Goal: Task Accomplishment & Management: Use online tool/utility

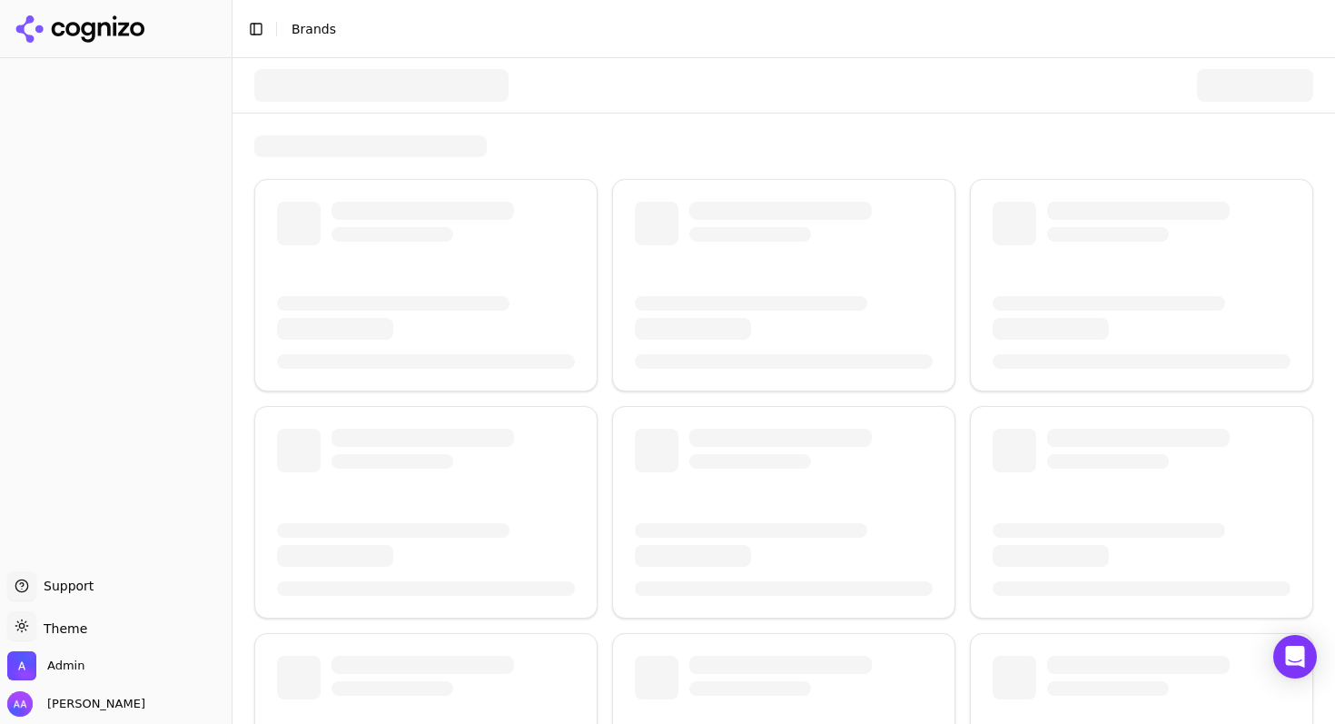
click at [449, 69] on div at bounding box center [381, 85] width 254 height 33
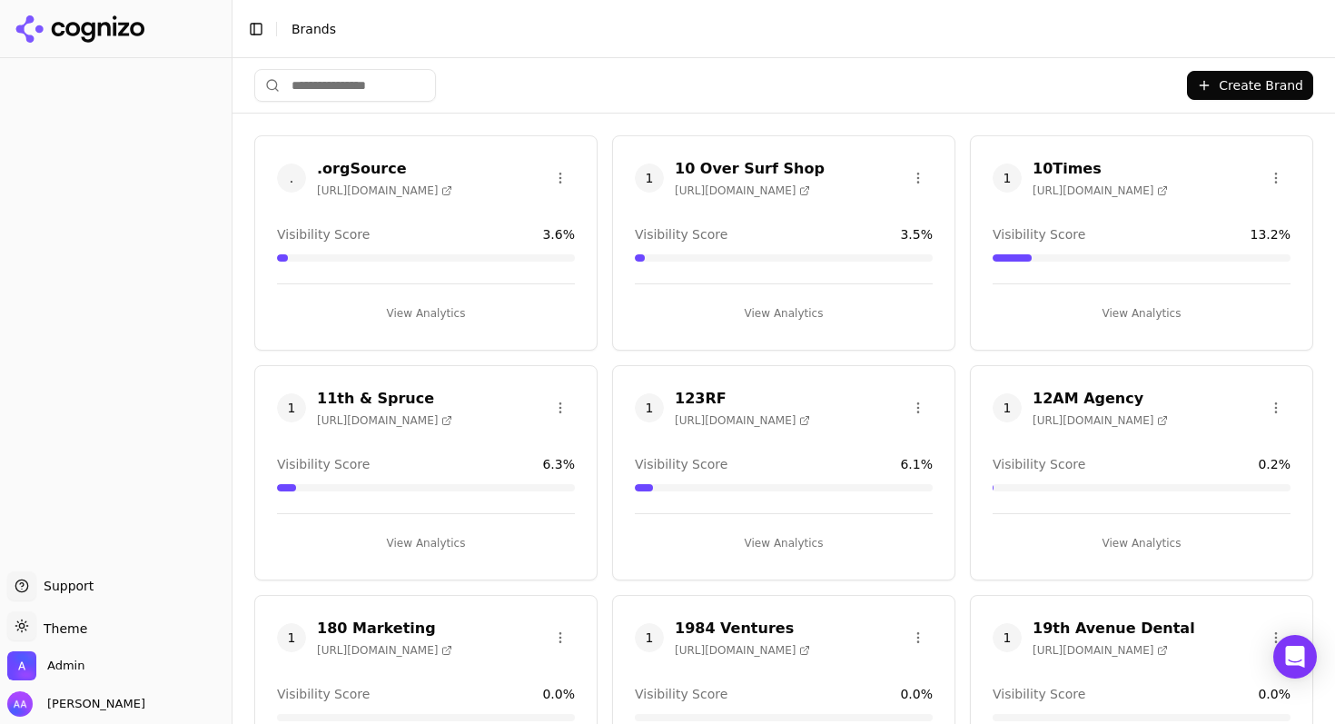
click at [352, 80] on input "search" at bounding box center [345, 85] width 182 height 33
paste input "********"
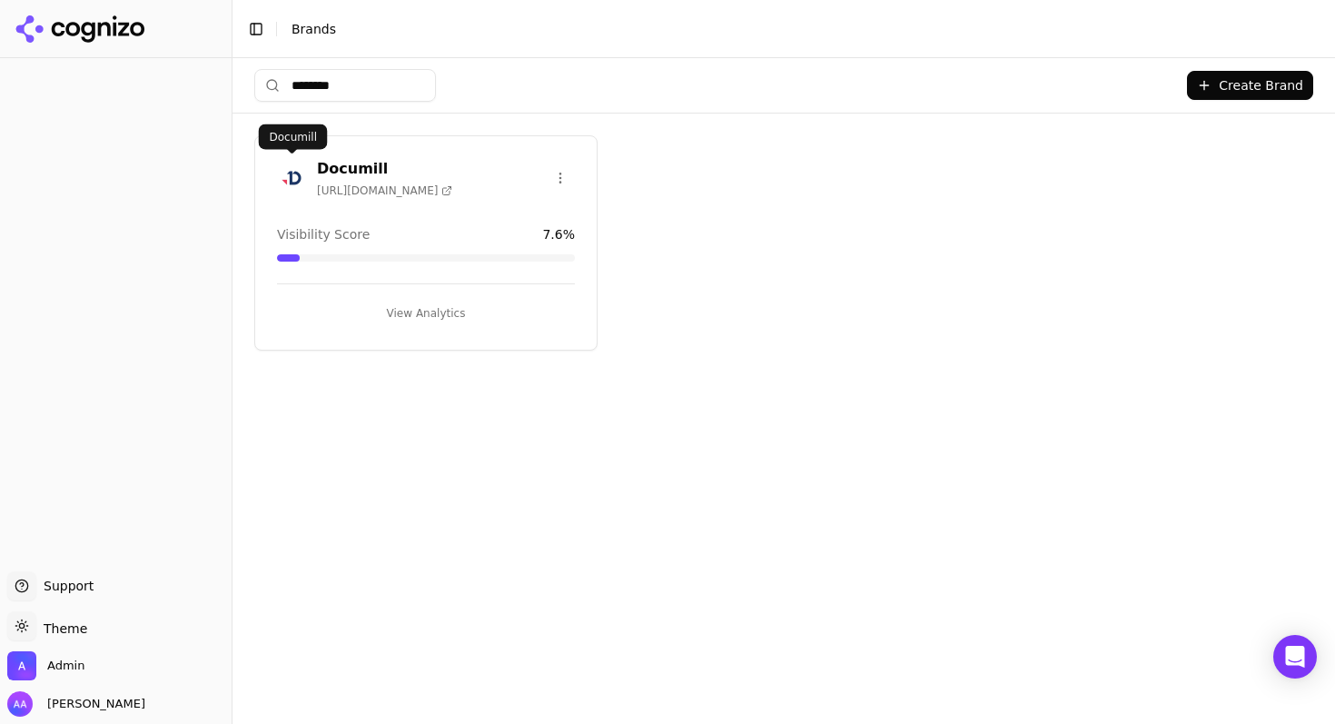
type input "********"
click at [290, 173] on img at bounding box center [291, 177] width 29 height 29
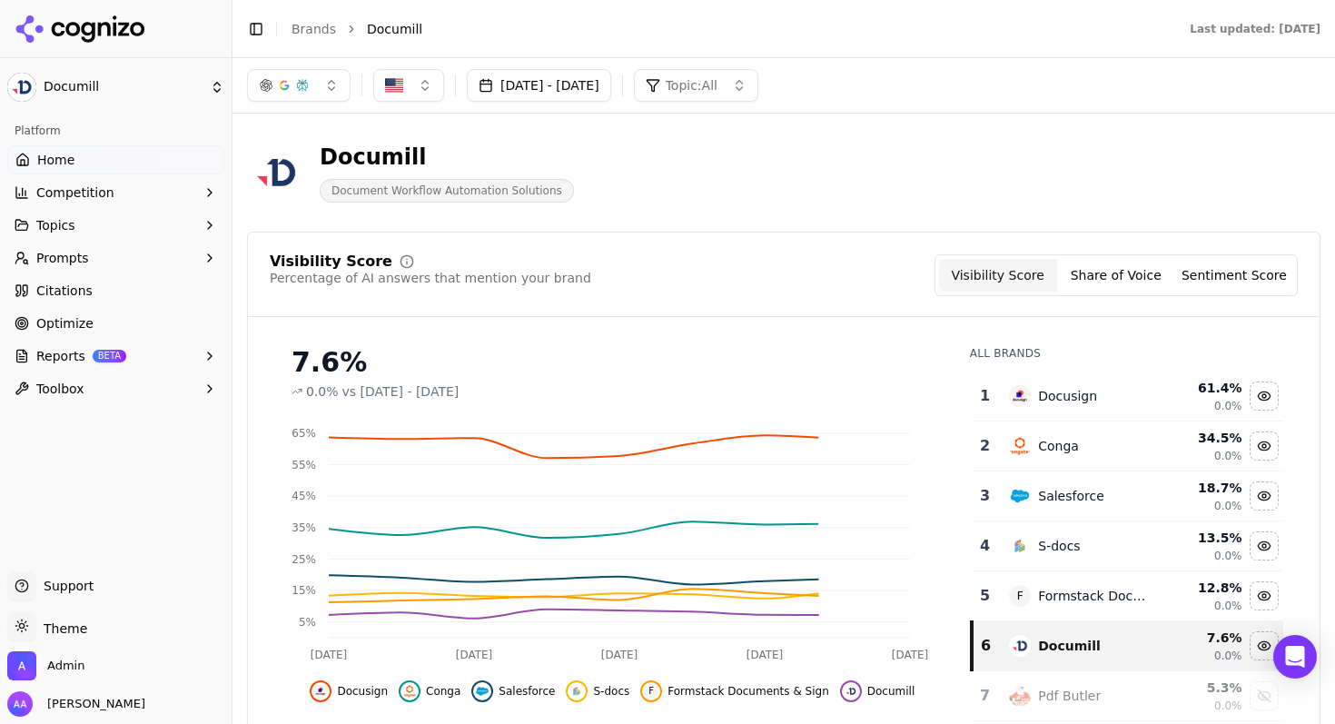
click at [68, 269] on button "Prompts" at bounding box center [115, 257] width 217 height 29
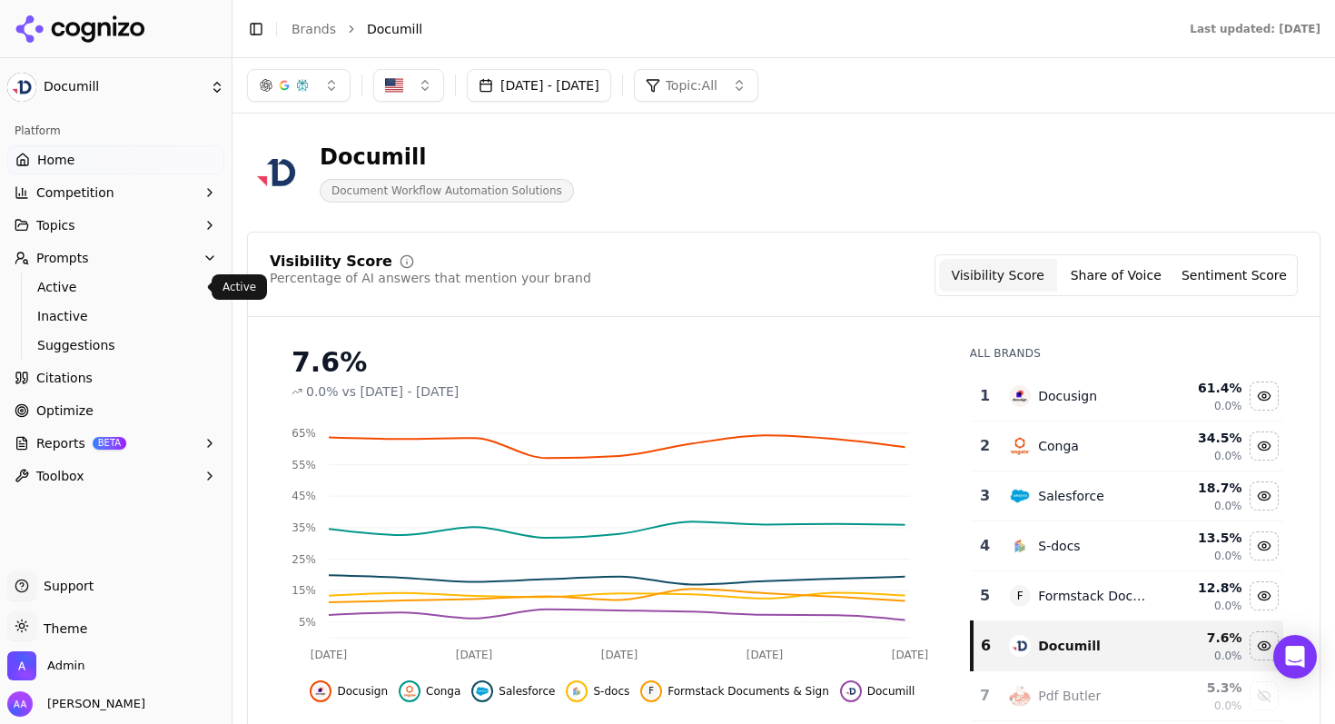
click at [81, 289] on span "Active" at bounding box center [116, 287] width 158 height 18
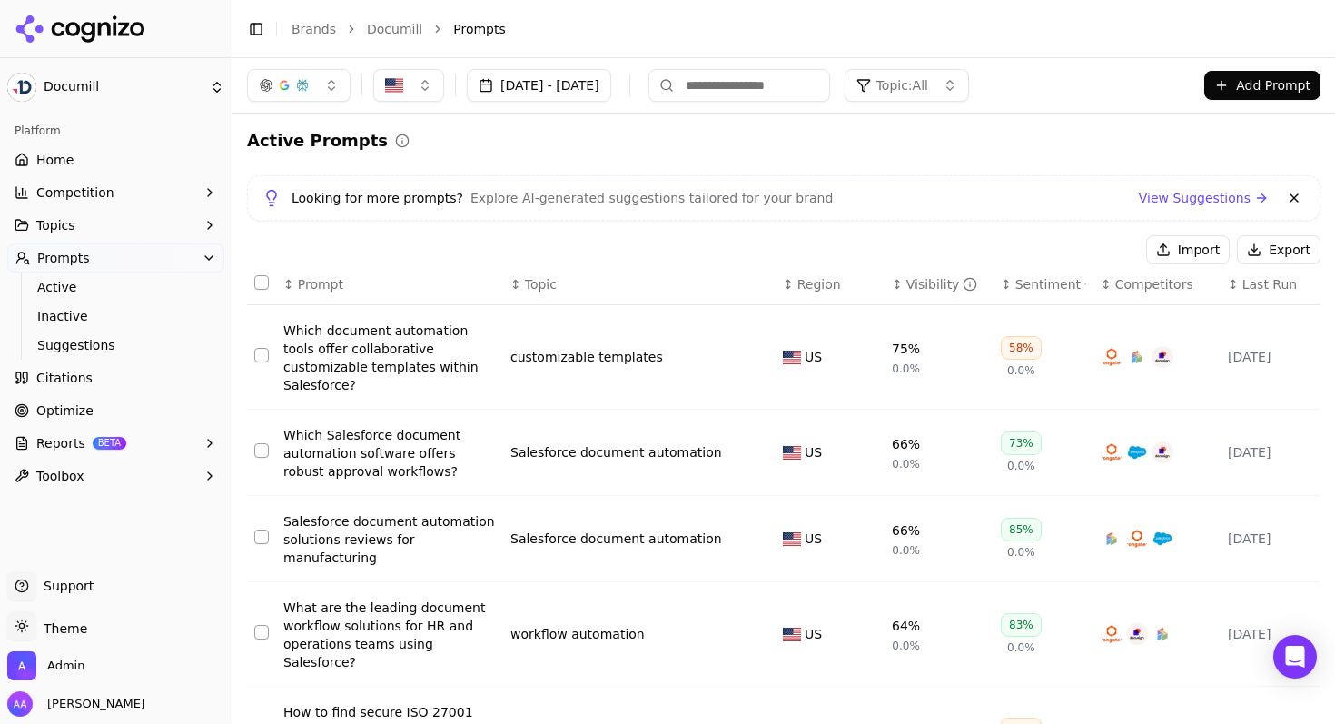
click at [1246, 245] on button "Export" at bounding box center [1279, 249] width 84 height 29
click at [259, 288] on button "Select all rows" at bounding box center [261, 282] width 15 height 15
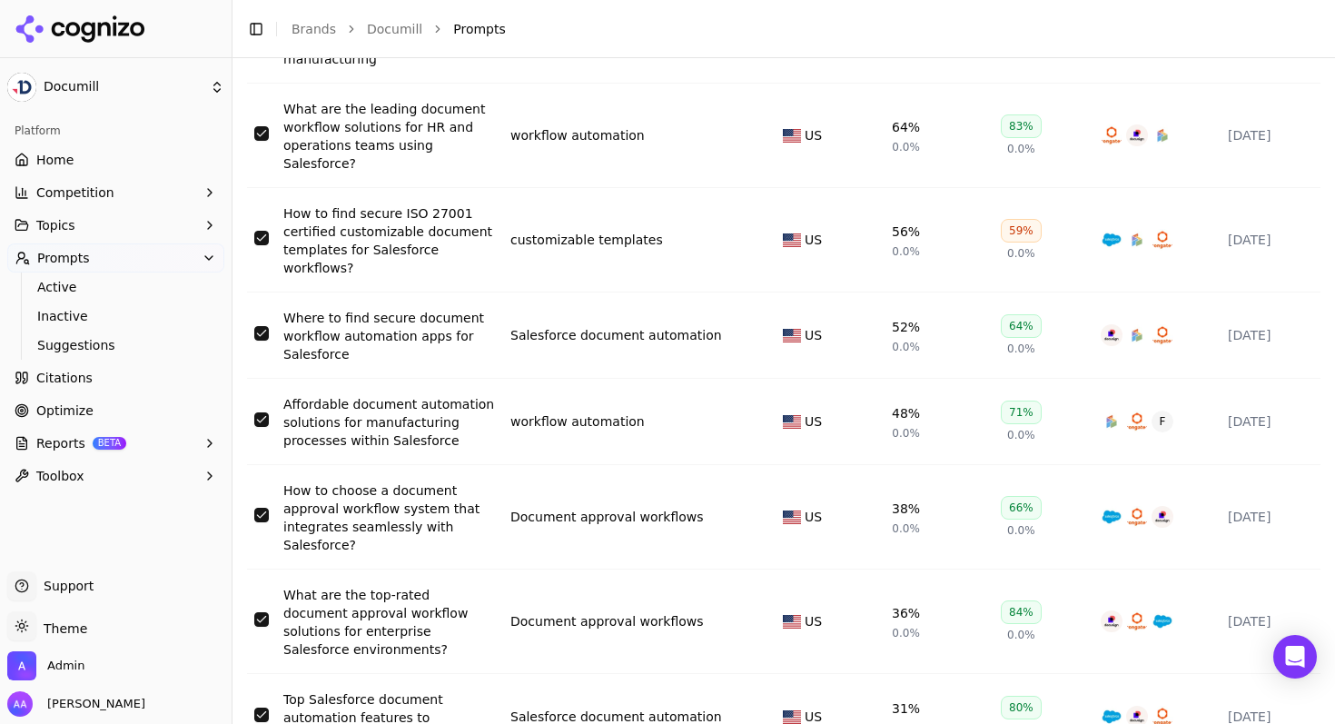
scroll to position [597, 0]
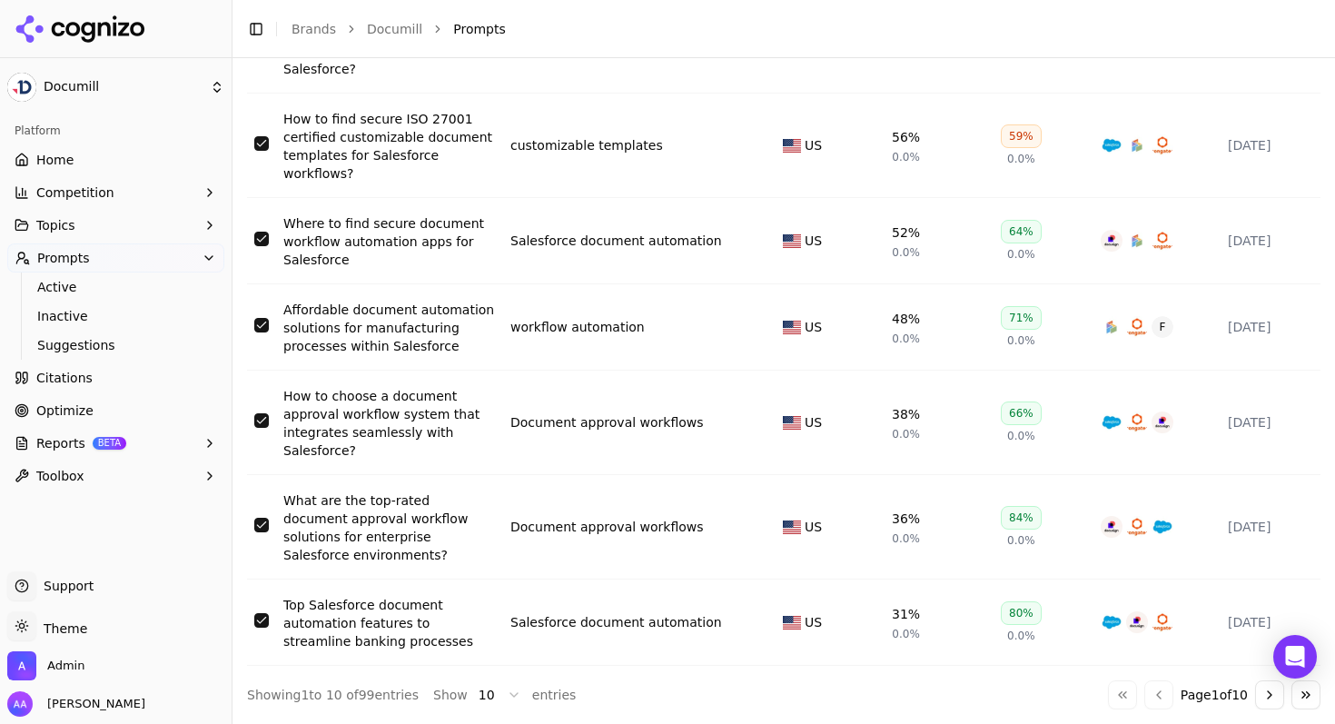
click at [495, 701] on html "Documill Platform Home Competition Topics Prompts Active Inactive Suggestions C…" at bounding box center [667, 362] width 1335 height 724
drag, startPoint x: 504, startPoint y: 659, endPoint x: 497, endPoint y: 623, distance: 37.0
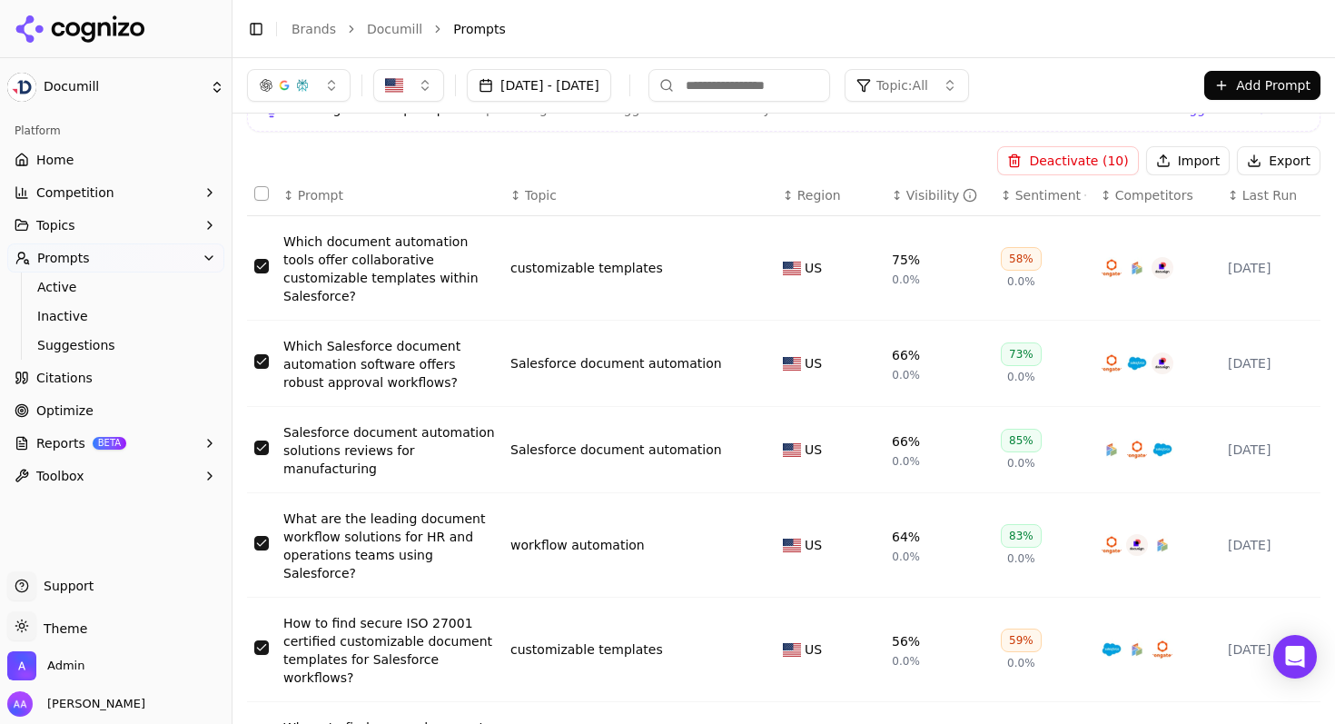
scroll to position [0, 0]
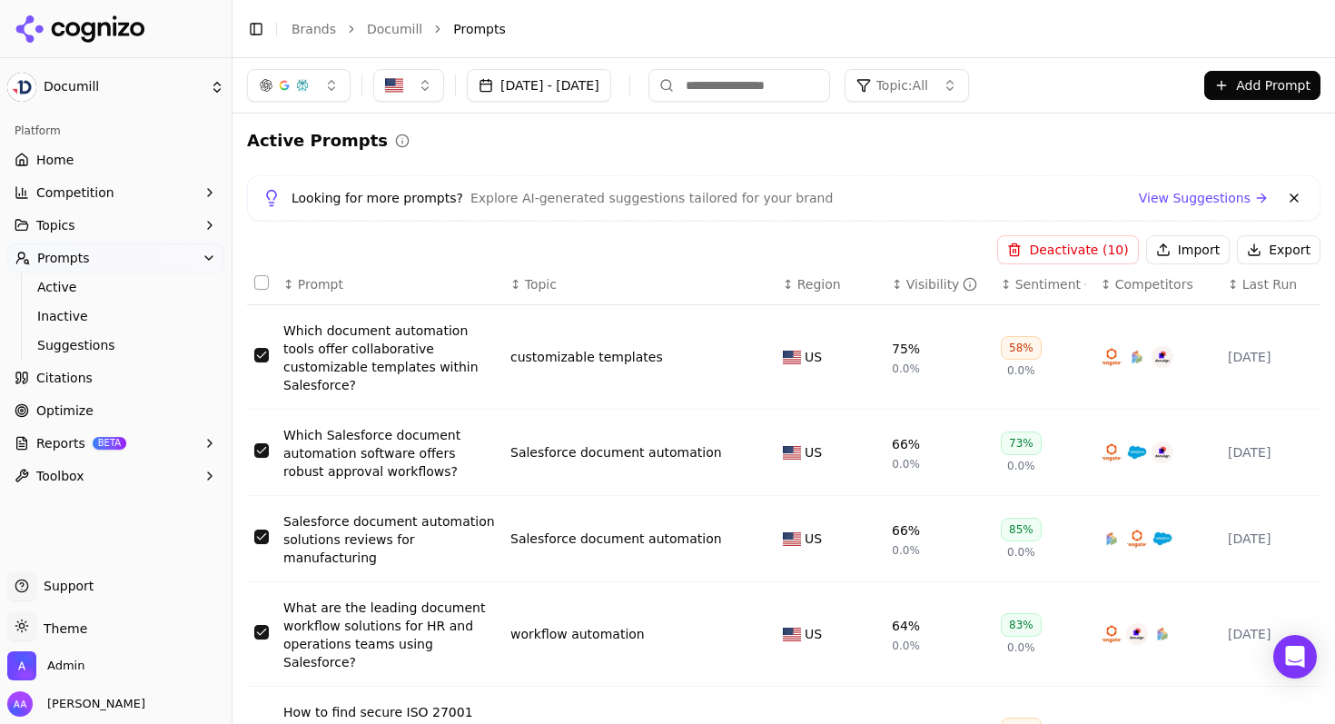
click at [263, 278] on button "Select all rows" at bounding box center [261, 282] width 15 height 15
click at [263, 279] on button "Select all rows" at bounding box center [261, 282] width 15 height 15
click at [1058, 252] on button "Deactivate ( 99 )" at bounding box center [1067, 249] width 141 height 29
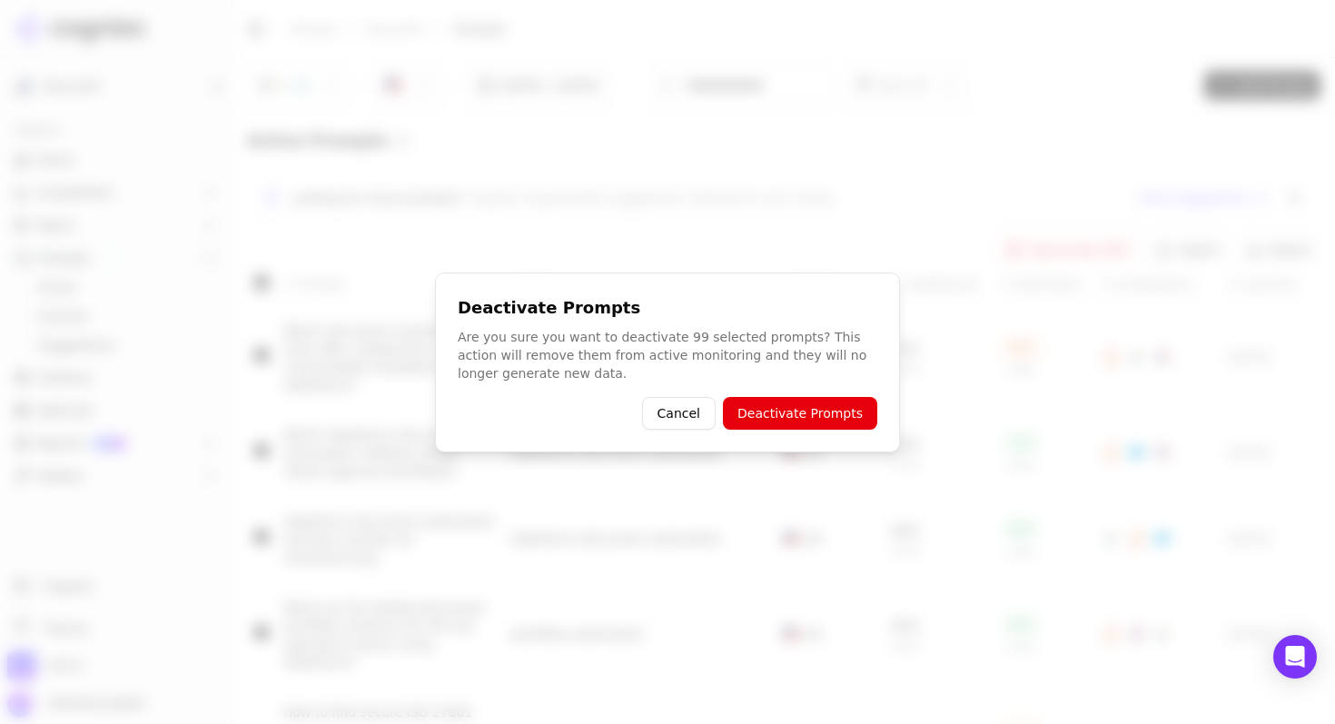
click at [793, 410] on button "Deactivate Prompts" at bounding box center [800, 413] width 154 height 33
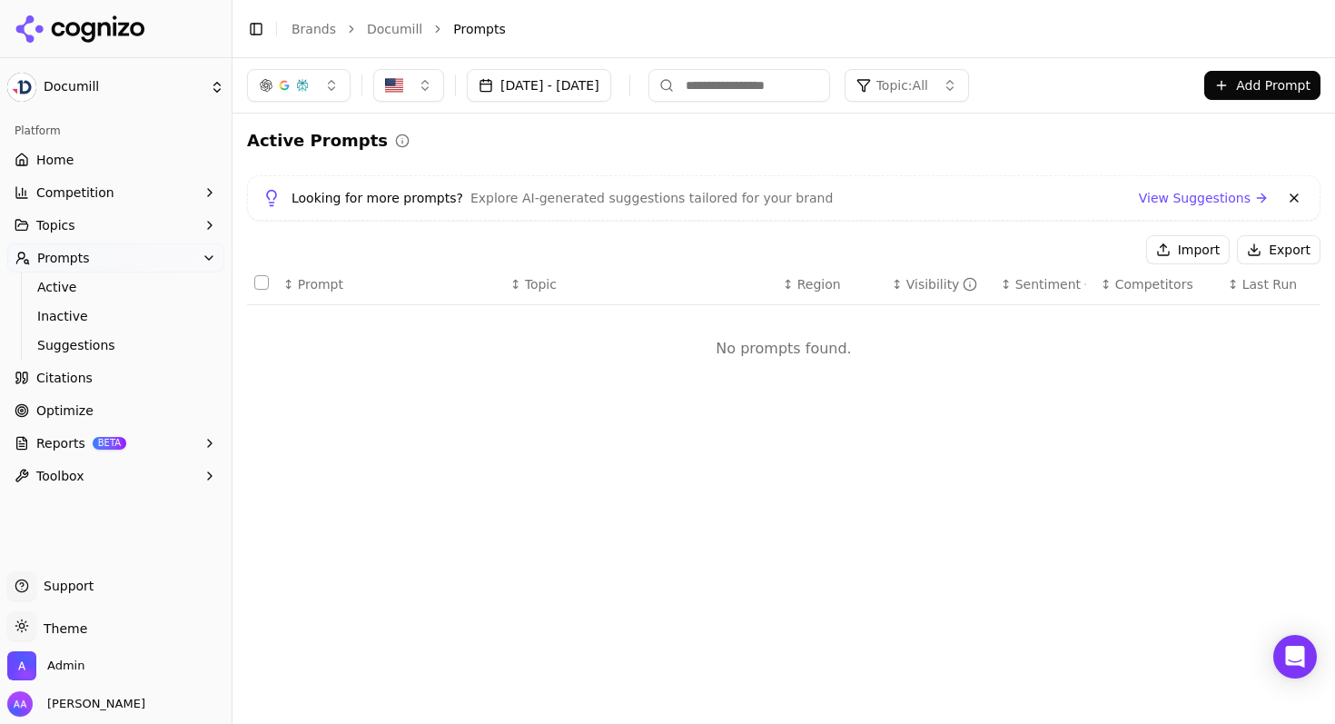
click at [1290, 199] on button at bounding box center [1294, 198] width 22 height 22
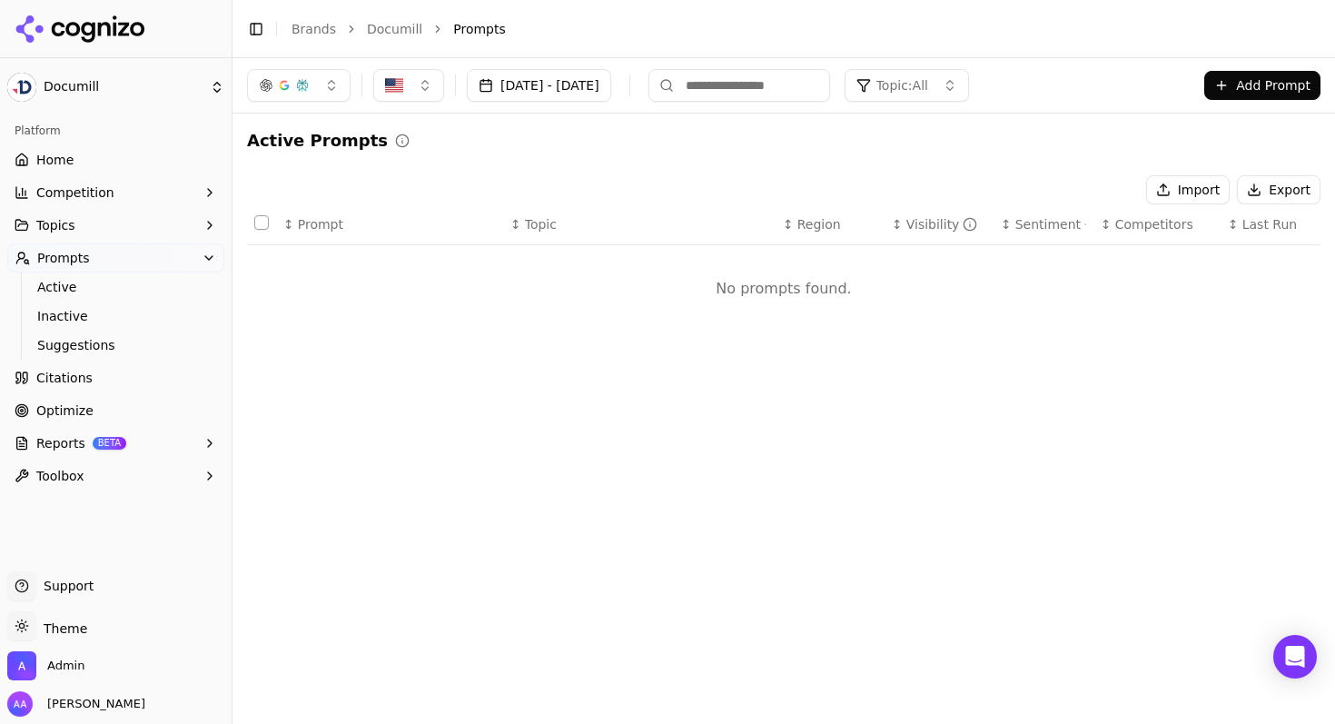
click at [1199, 189] on button "Import" at bounding box center [1188, 189] width 84 height 29
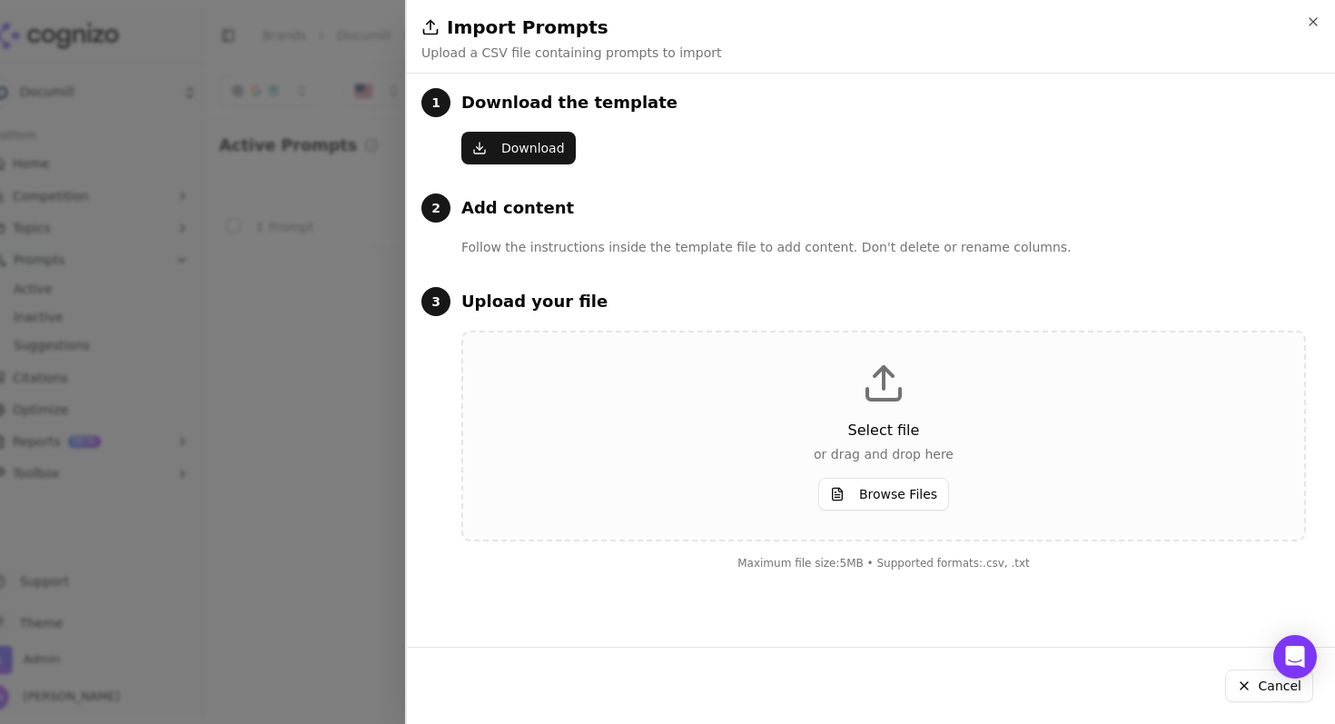
click at [917, 481] on button "Browse Files" at bounding box center [883, 494] width 131 height 33
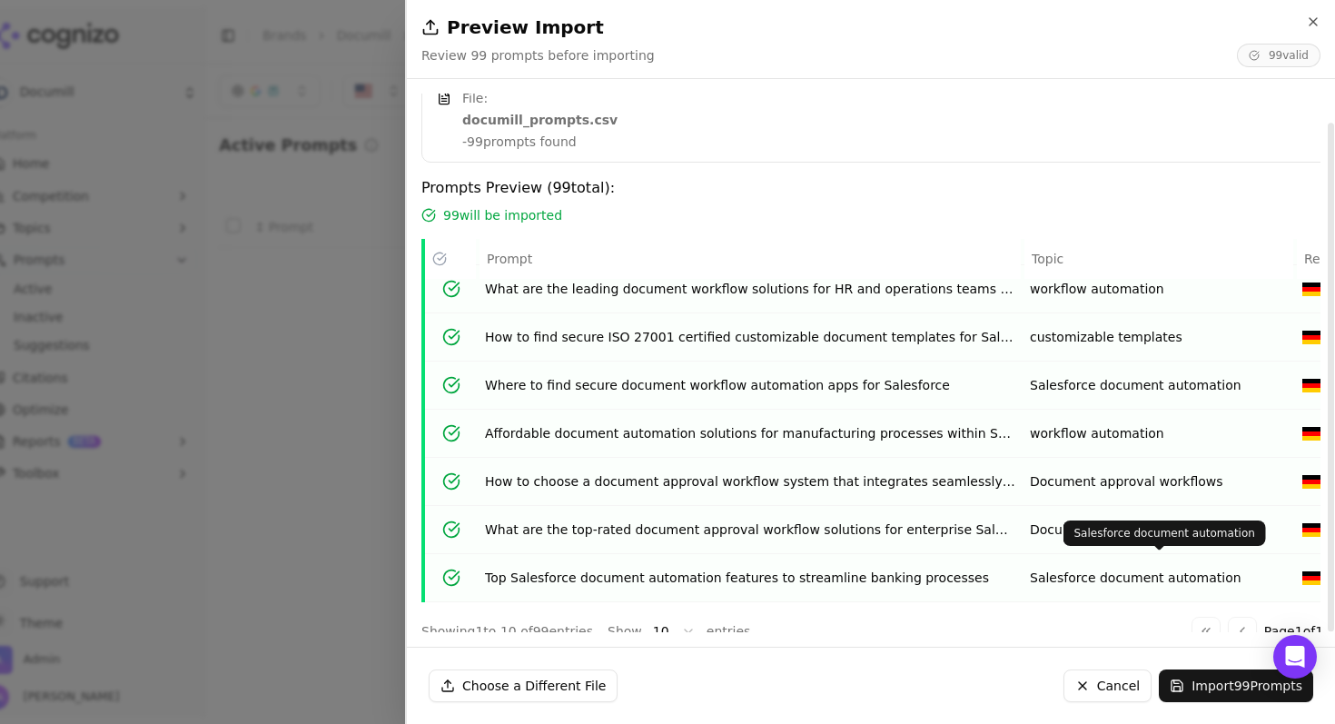
scroll to position [30, 0]
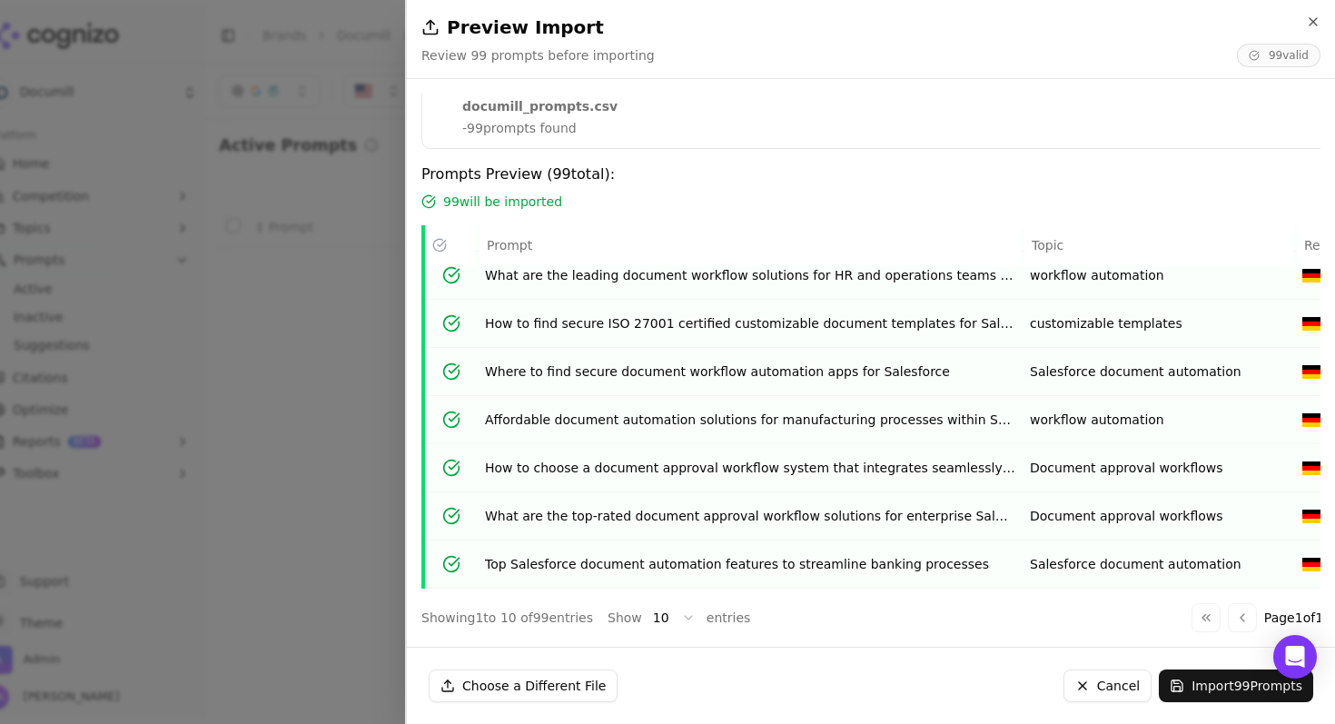
click at [1193, 676] on button "Import 99 Prompts" at bounding box center [1236, 685] width 154 height 33
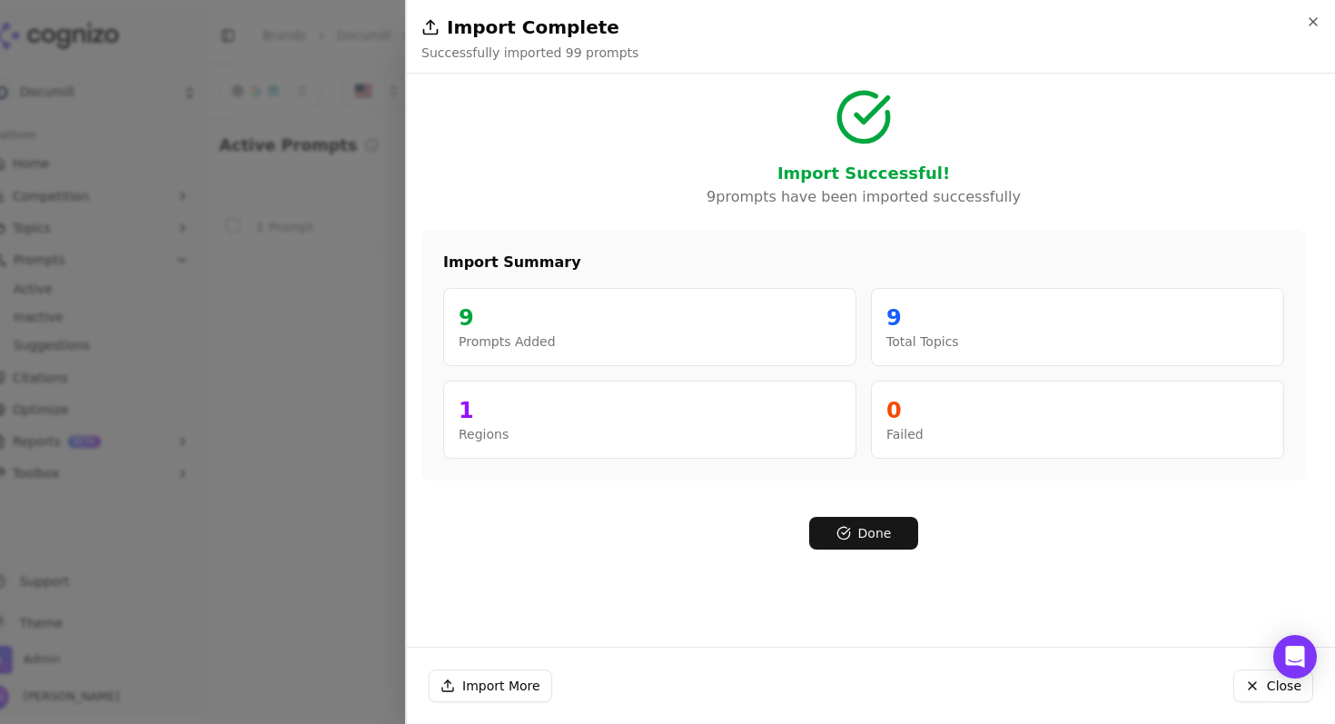
click at [893, 529] on button "Done" at bounding box center [863, 533] width 109 height 33
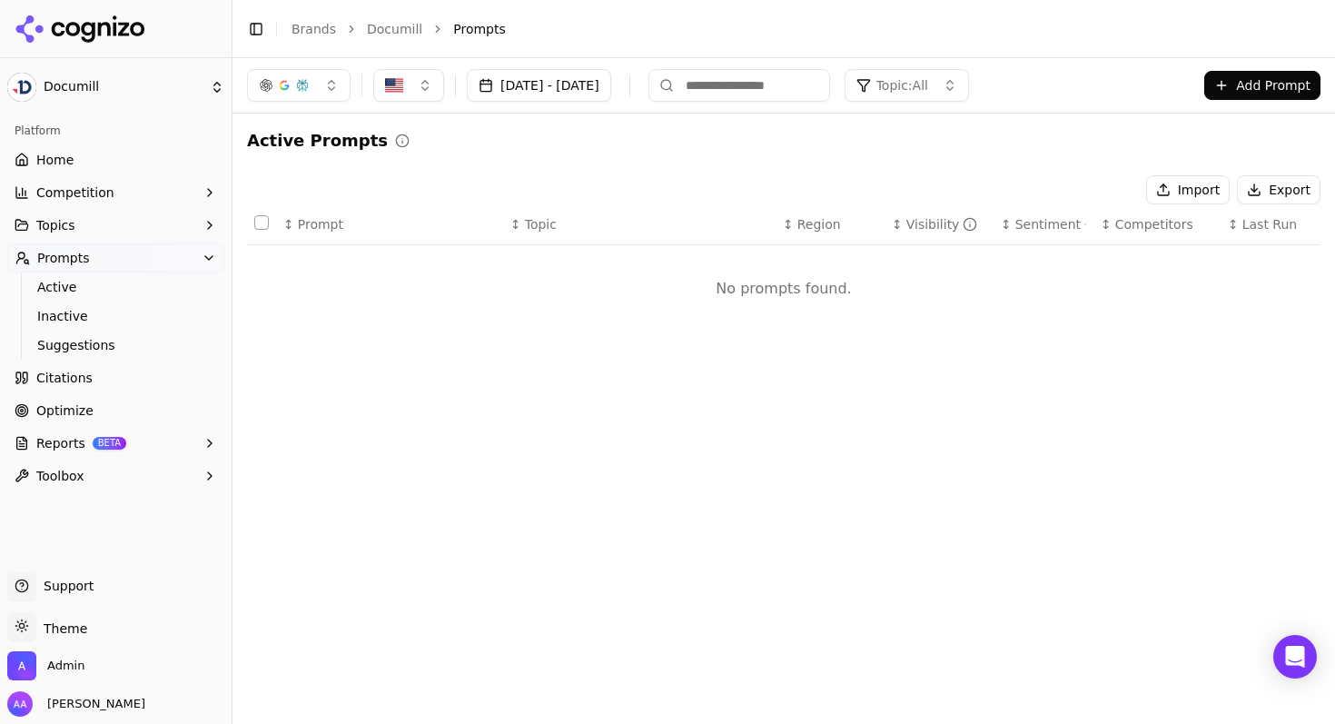
click at [615, 191] on div "Import Export" at bounding box center [783, 189] width 1073 height 29
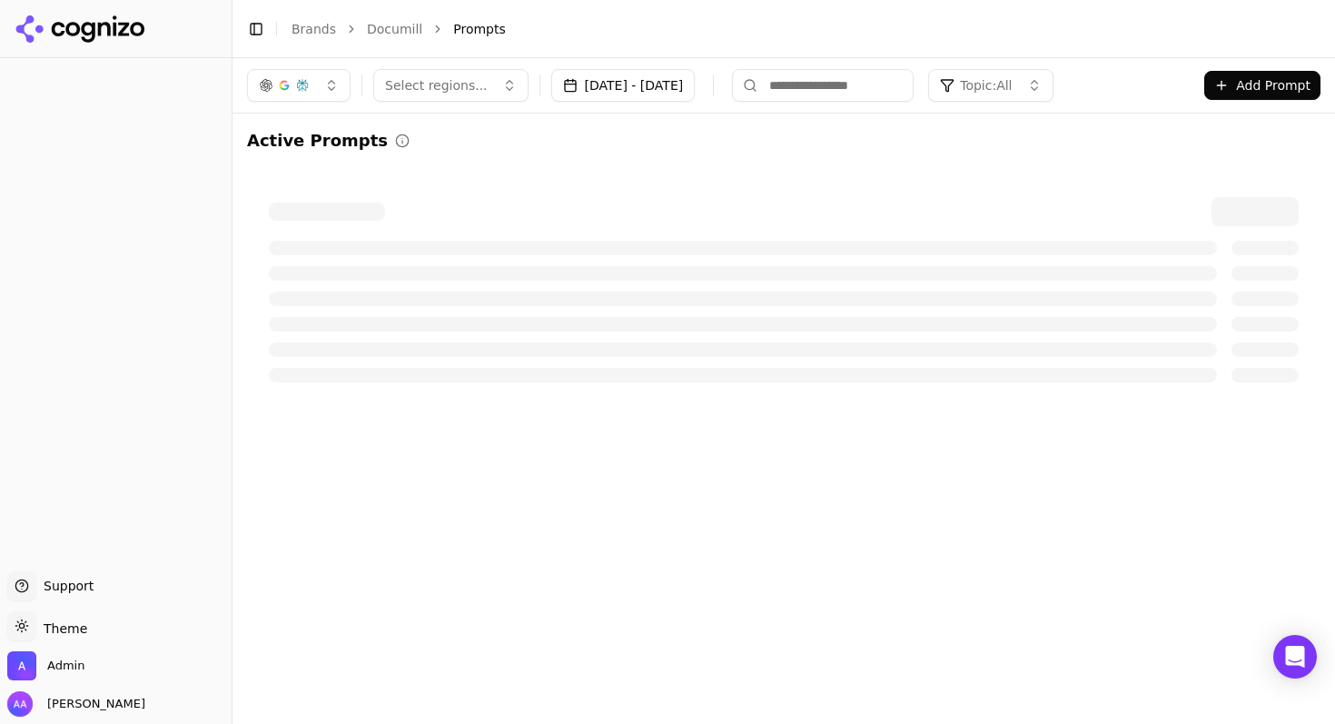
click at [425, 85] on span "Select regions..." at bounding box center [436, 85] width 103 height 18
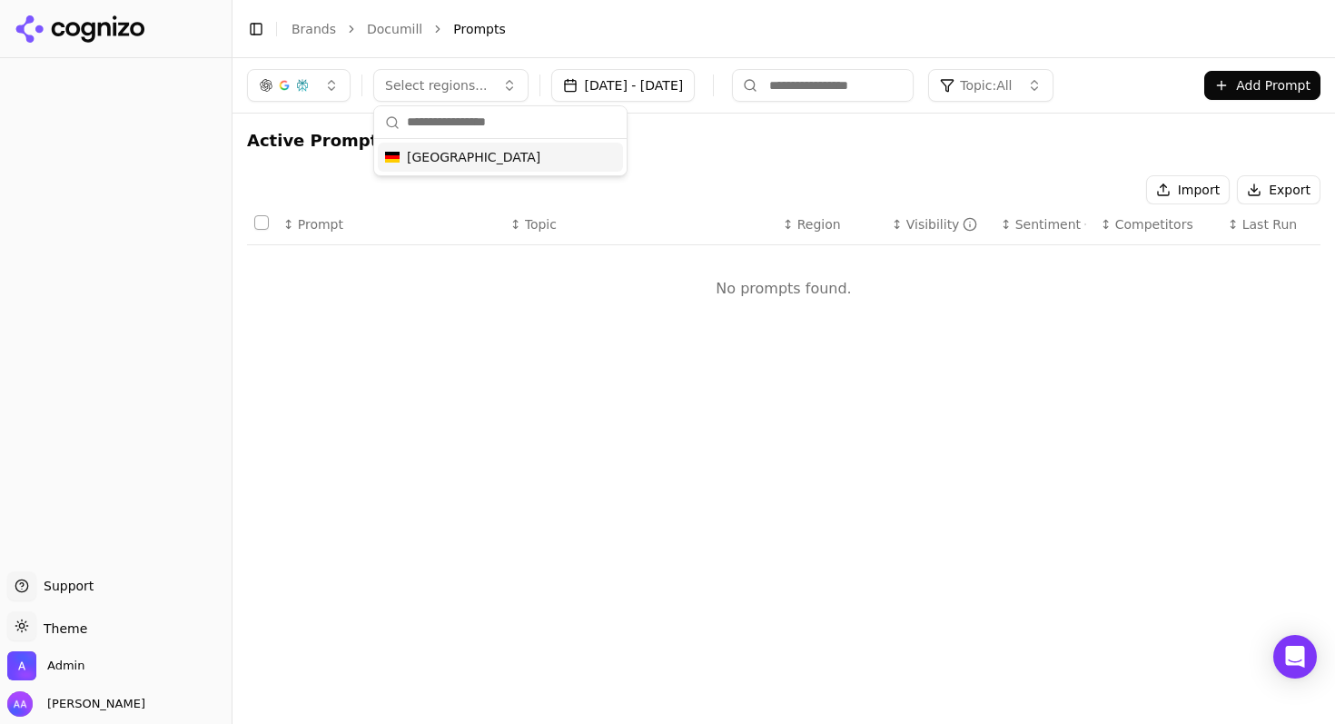
click at [449, 154] on span "[GEOGRAPHIC_DATA]" at bounding box center [473, 157] width 133 height 18
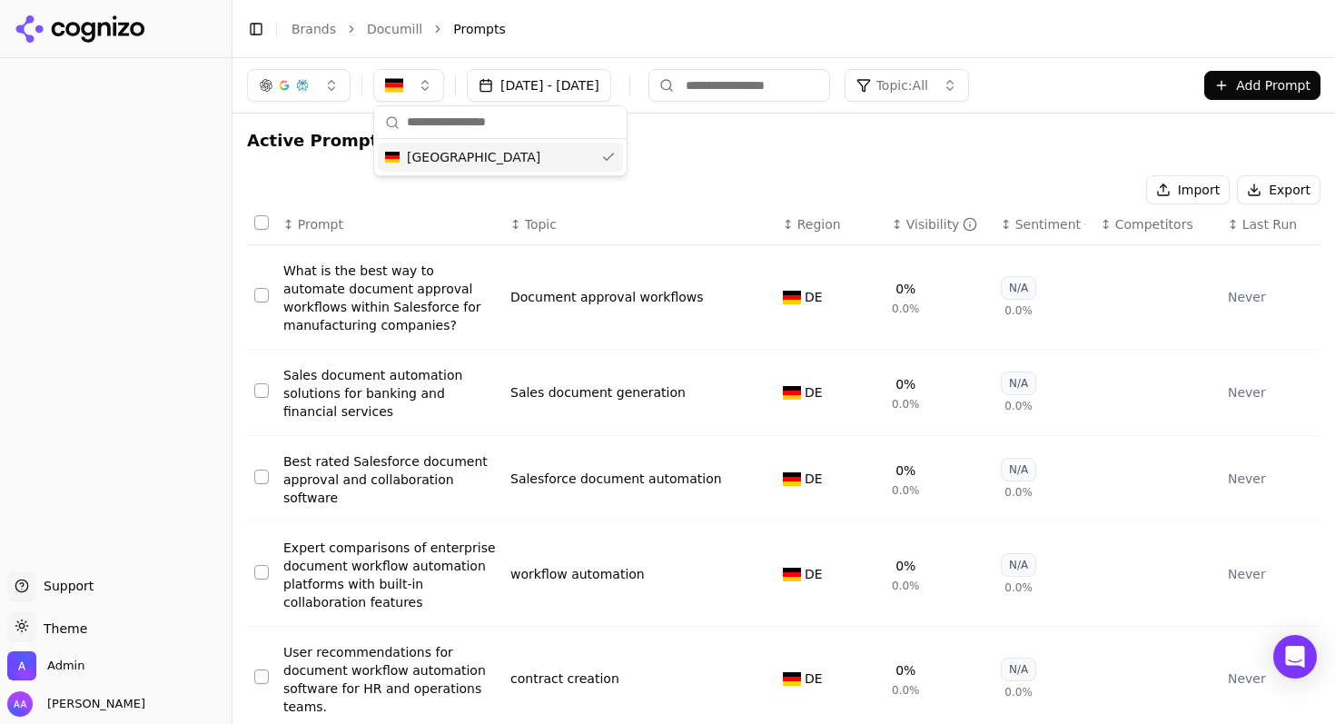
click at [799, 141] on div "Active Prompts" at bounding box center [783, 140] width 1073 height 25
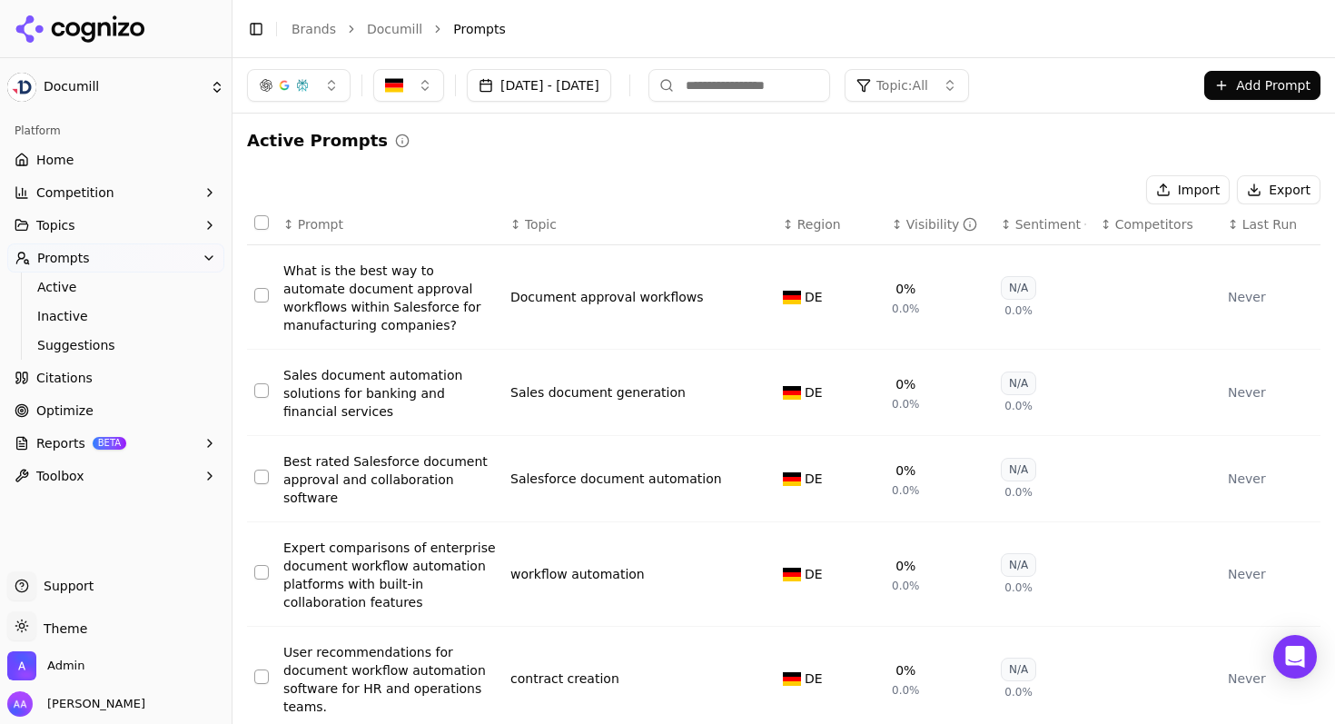
click at [396, 29] on link "Documill" at bounding box center [394, 29] width 55 height 18
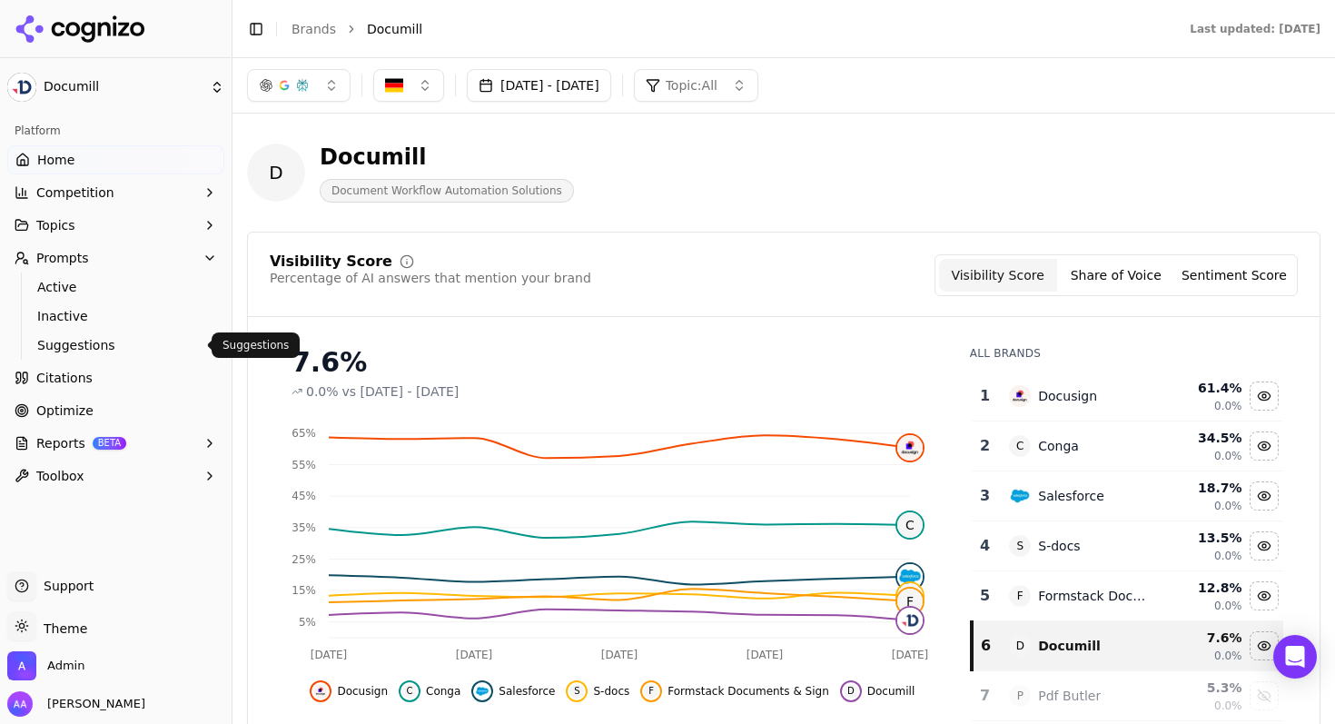
click at [104, 344] on span "Suggestions" at bounding box center [116, 345] width 158 height 18
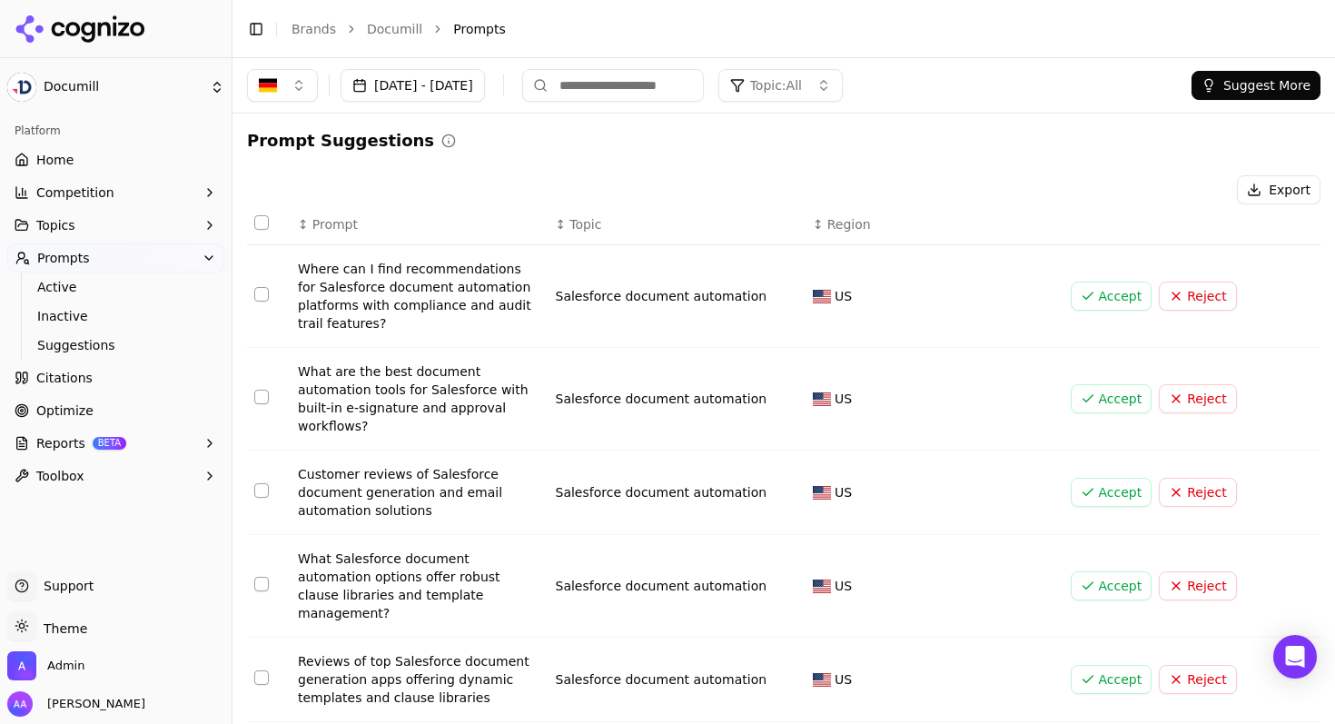
click at [271, 221] on th "Data table" at bounding box center [269, 224] width 44 height 41
click at [252, 222] on th "Data table" at bounding box center [269, 224] width 44 height 41
click at [255, 220] on button "Select all rows" at bounding box center [261, 222] width 15 height 15
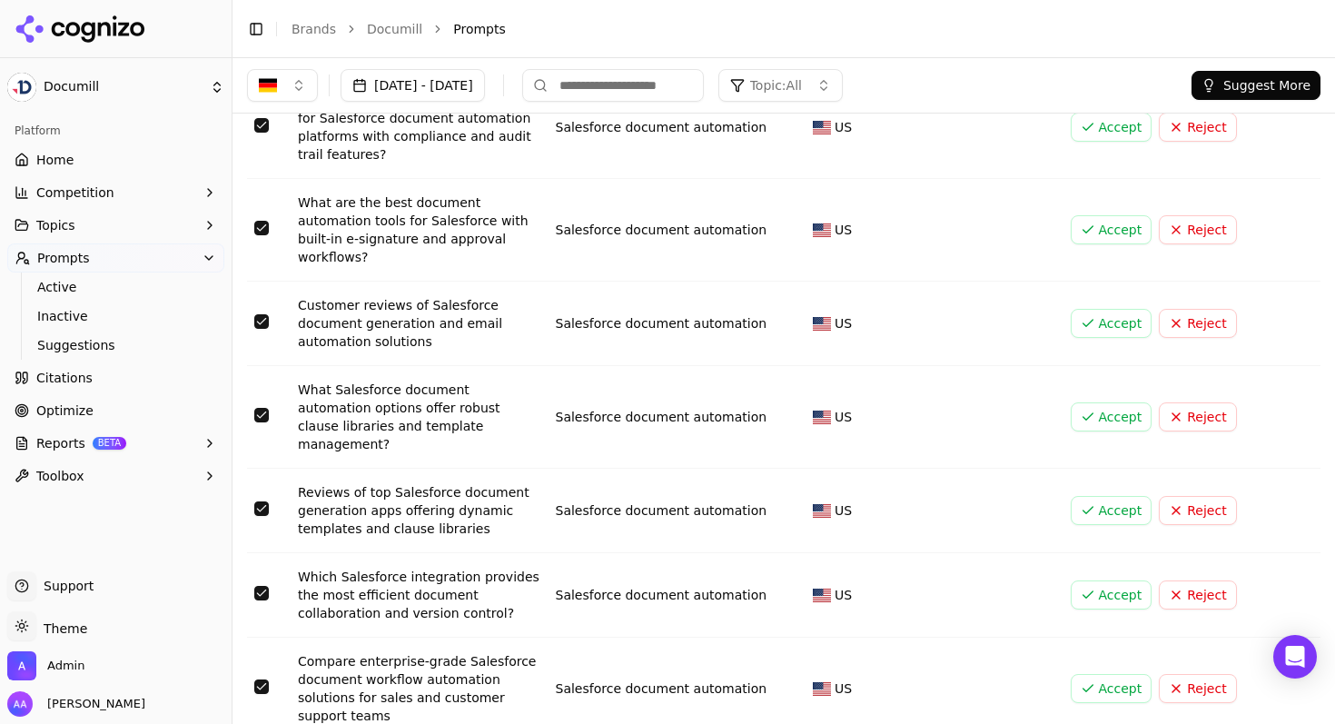
scroll to position [478, 0]
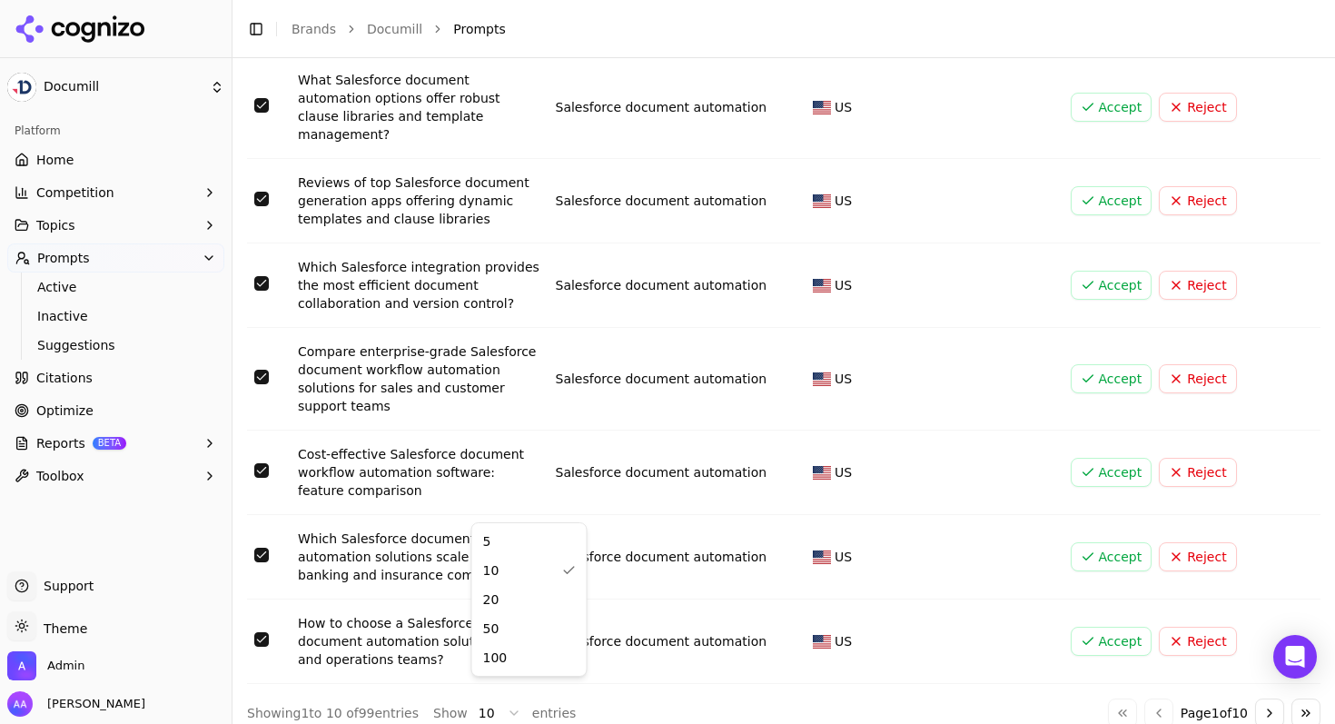
click at [497, 694] on html "Documill Platform Home Competition Topics Prompts Active Inactive Suggestions C…" at bounding box center [667, 362] width 1335 height 724
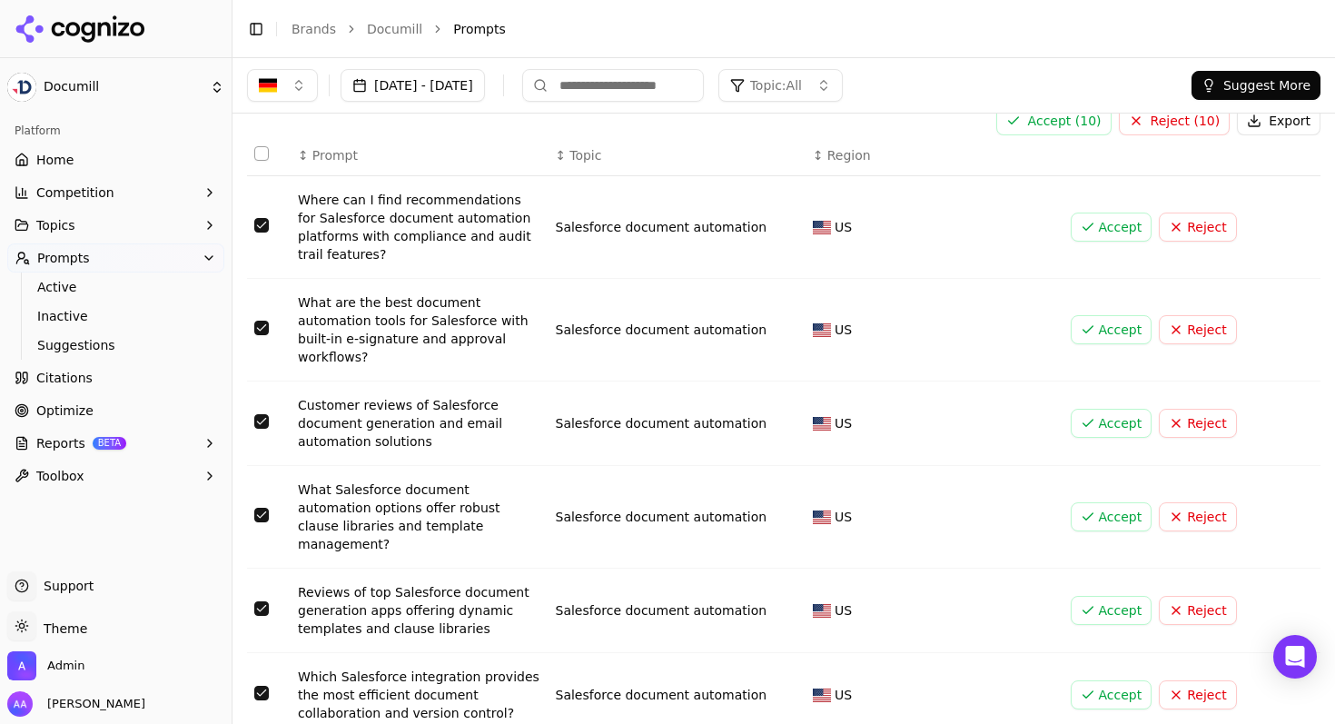
scroll to position [0, 0]
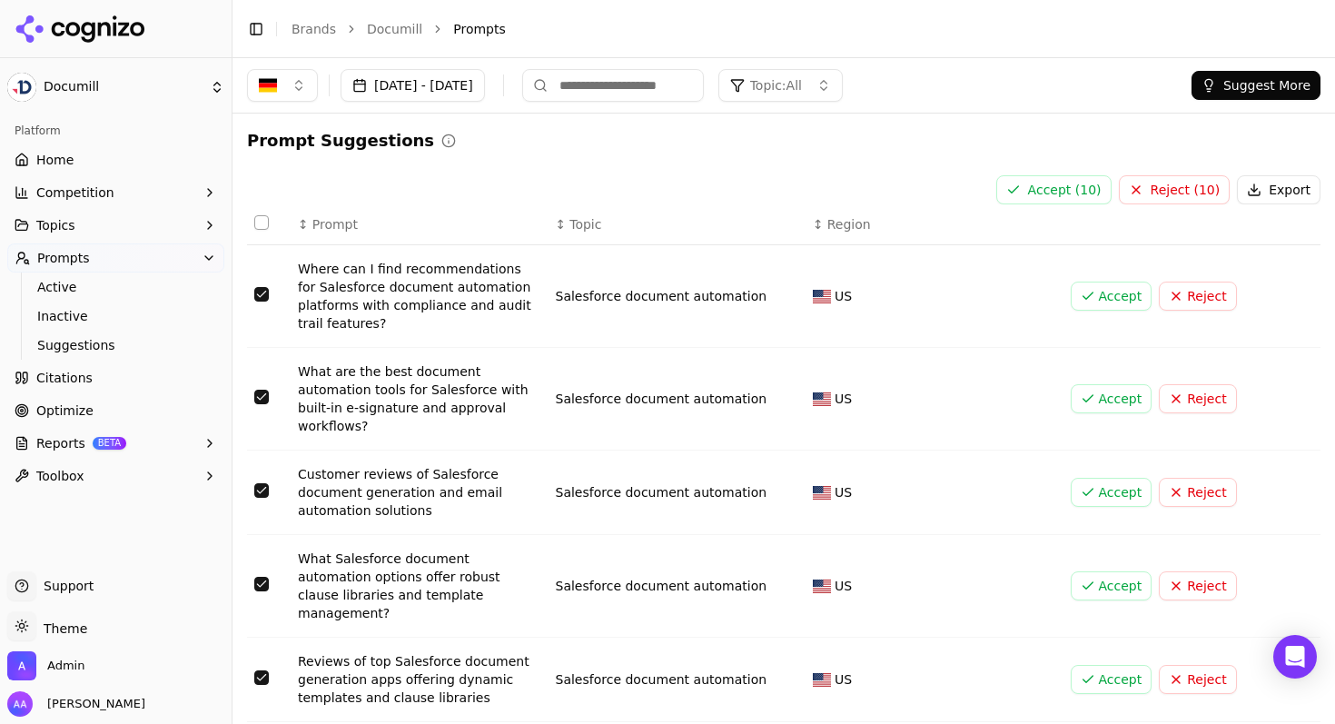
click at [261, 214] on th "Data table" at bounding box center [269, 224] width 44 height 41
click at [262, 215] on button "Select all rows" at bounding box center [261, 222] width 15 height 15
click at [263, 219] on button "Select all rows" at bounding box center [261, 222] width 15 height 15
click at [1166, 185] on button "Reject ( 99 )" at bounding box center [1175, 189] width 112 height 29
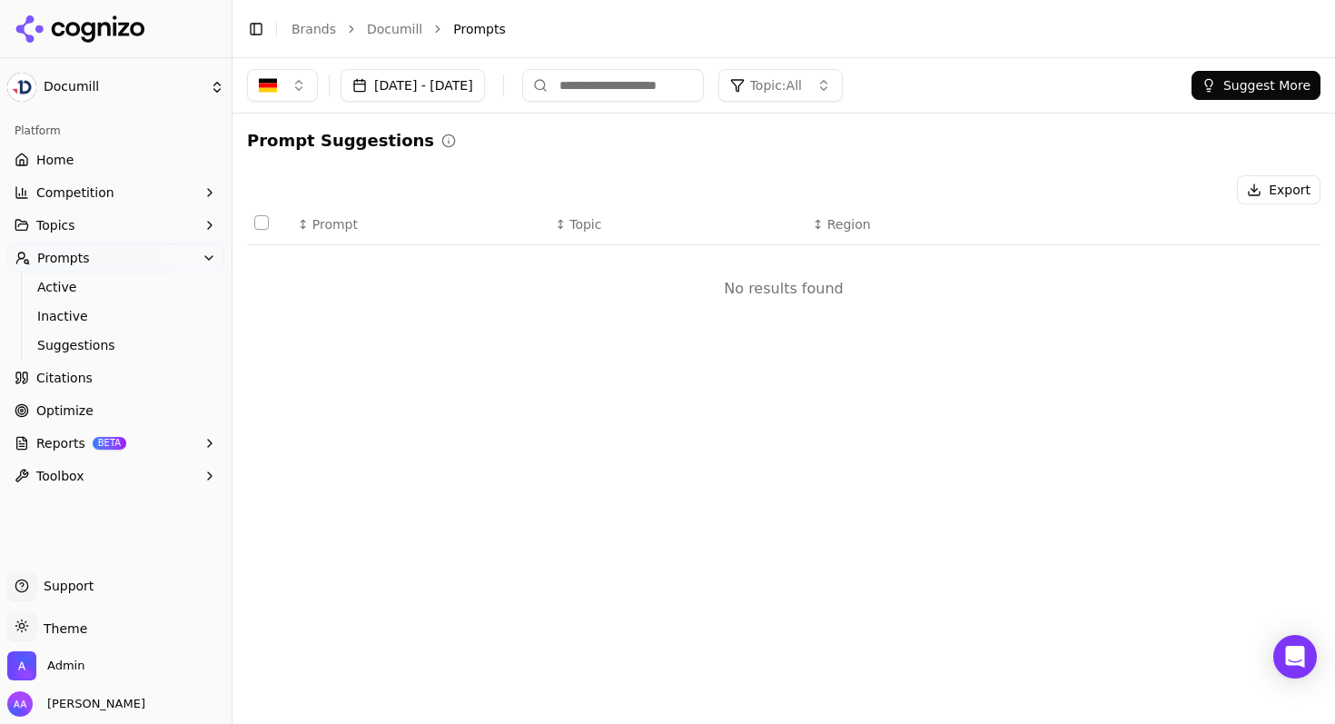
click at [1234, 82] on button "Suggest More" at bounding box center [1255, 85] width 129 height 29
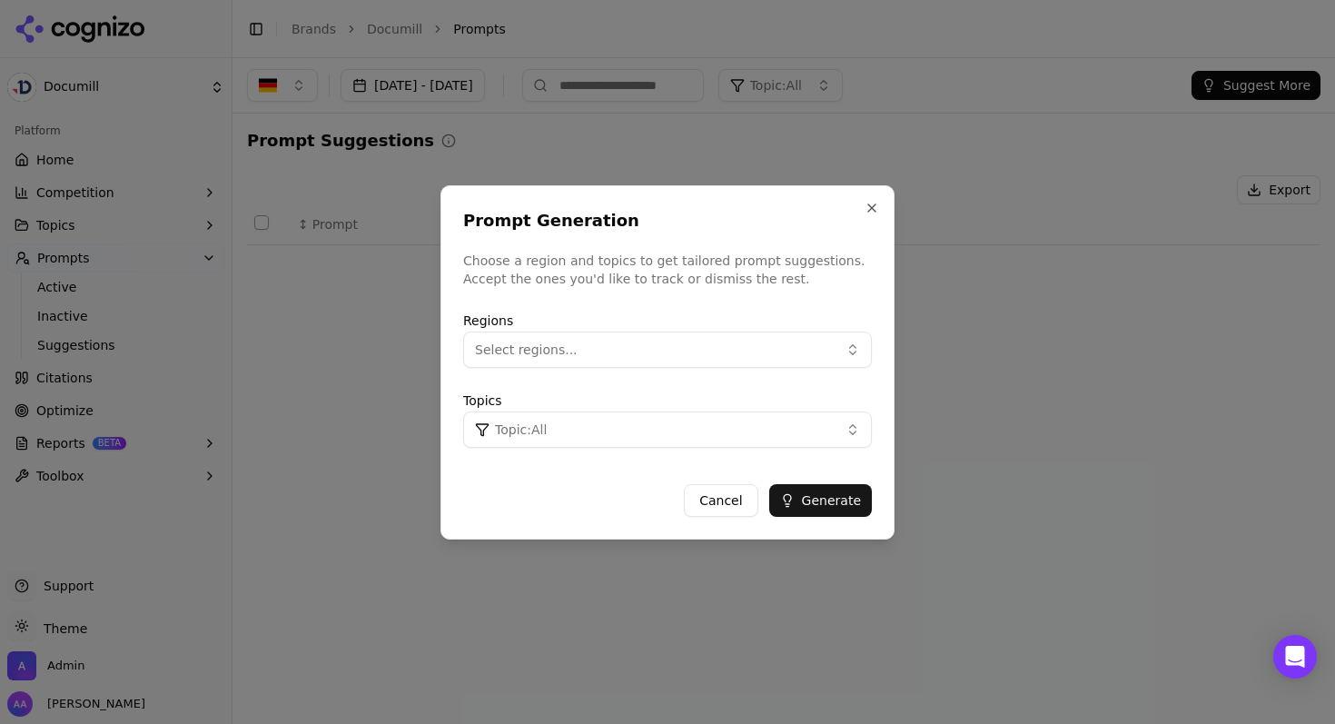
click at [585, 351] on button "Select regions..." at bounding box center [667, 349] width 409 height 36
click at [559, 428] on div "Germany" at bounding box center [590, 423] width 245 height 29
click at [764, 419] on button "Topic: All" at bounding box center [667, 429] width 409 height 36
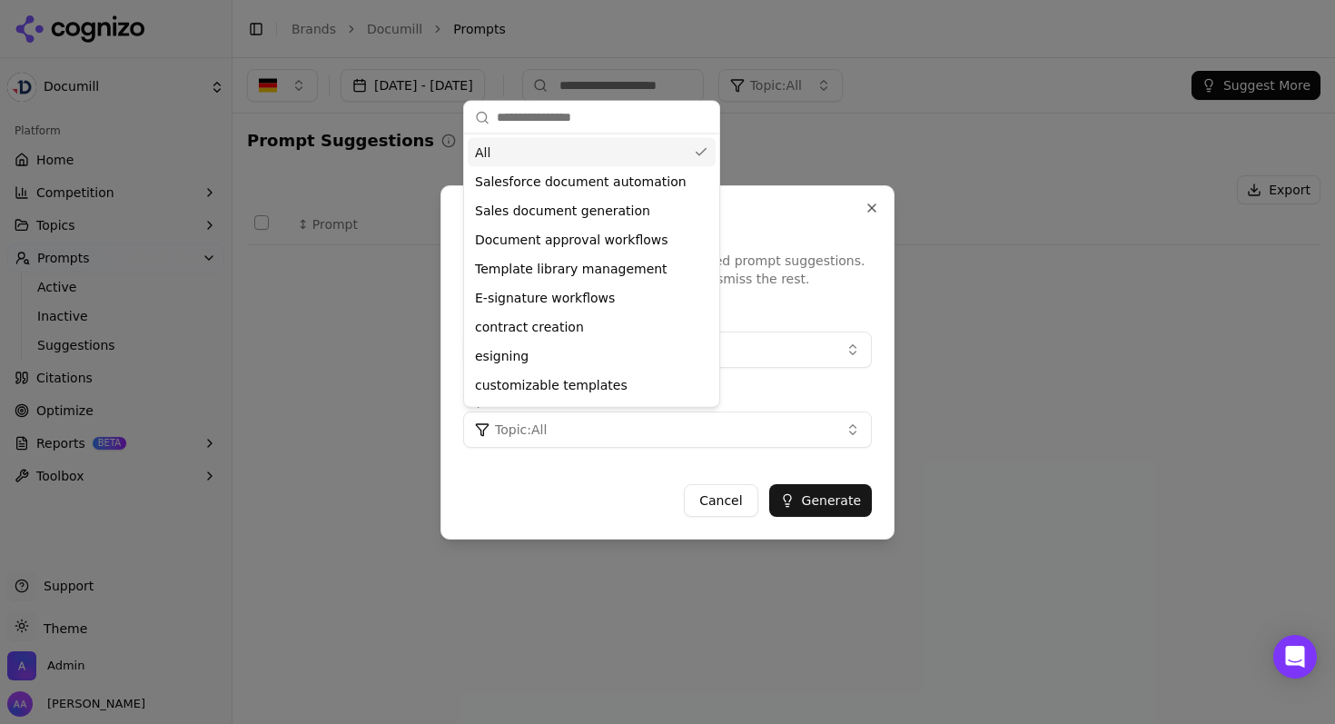
drag, startPoint x: 746, startPoint y: 435, endPoint x: 759, endPoint y: 440, distance: 13.8
click at [746, 434] on button "Topic: All" at bounding box center [667, 429] width 409 height 36
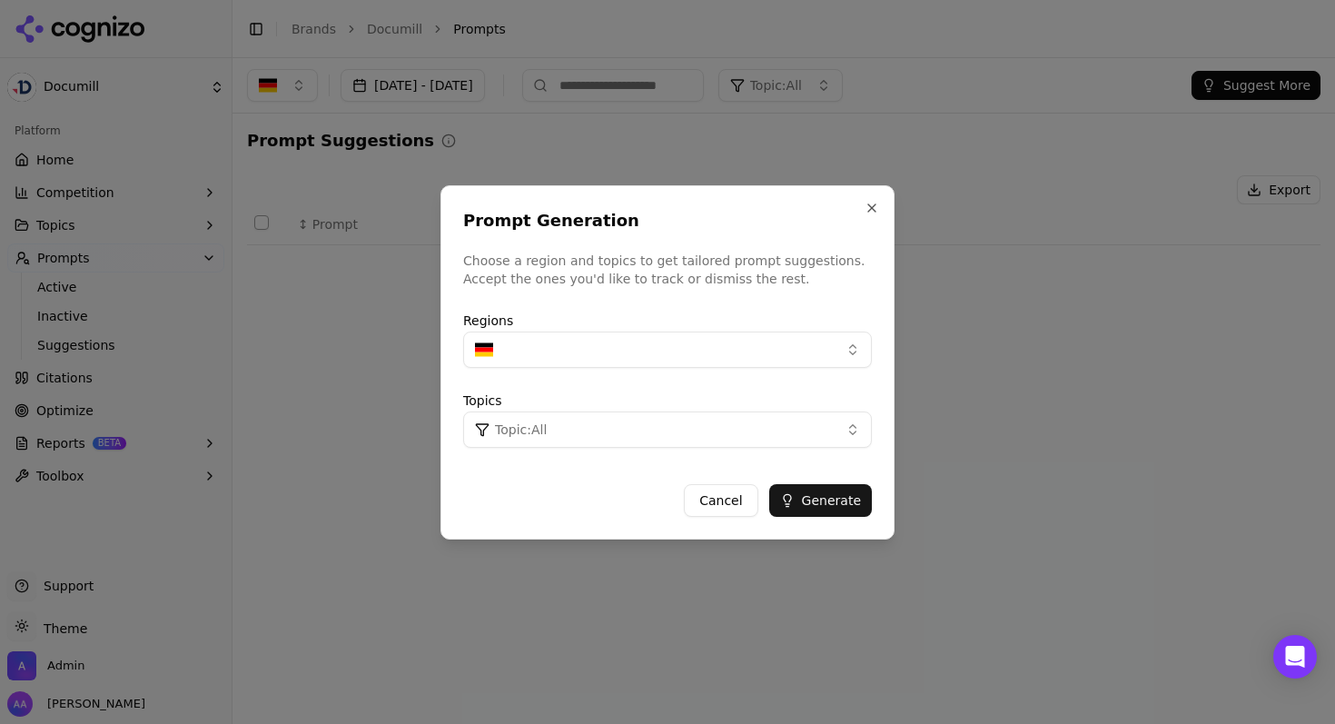
click at [830, 495] on button "Generate" at bounding box center [820, 500] width 103 height 33
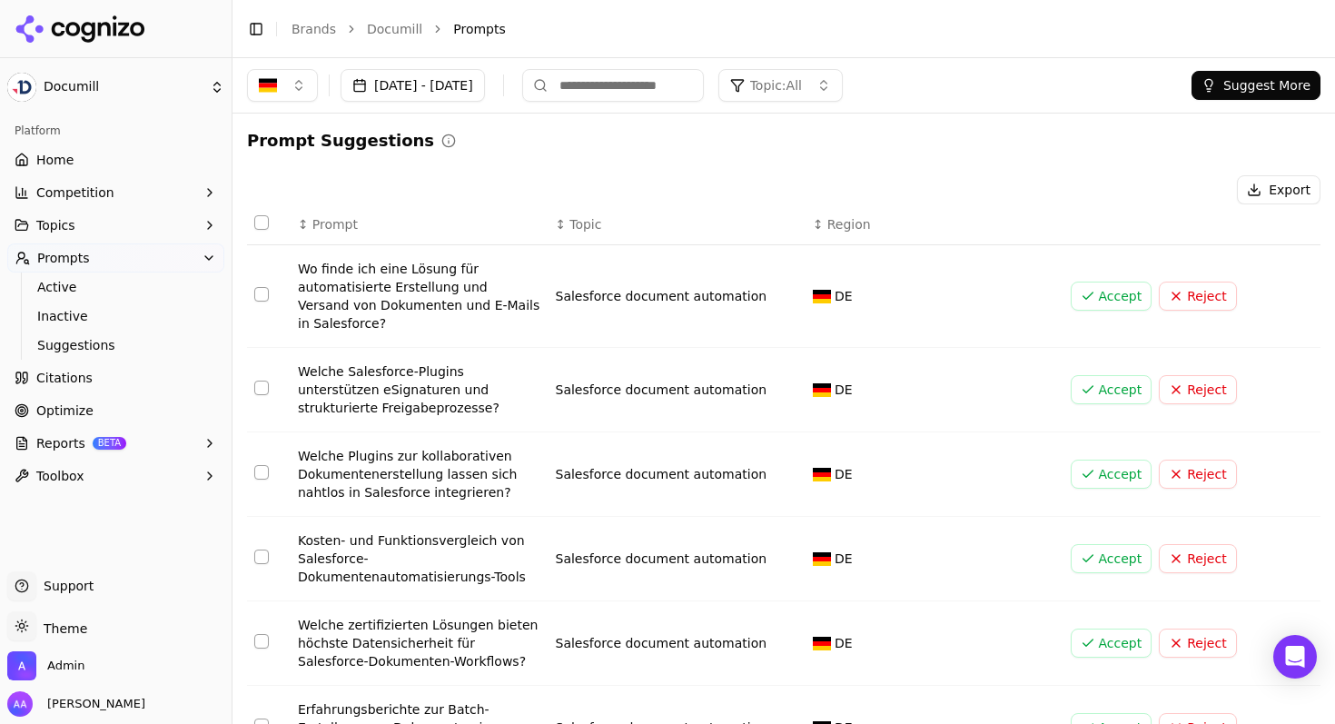
click at [791, 192] on div "Export" at bounding box center [783, 189] width 1073 height 29
click at [518, 175] on div "Export" at bounding box center [783, 189] width 1073 height 29
drag, startPoint x: 80, startPoint y: 284, endPoint x: 292, endPoint y: 284, distance: 212.5
click at [80, 284] on span "Active" at bounding box center [116, 287] width 158 height 18
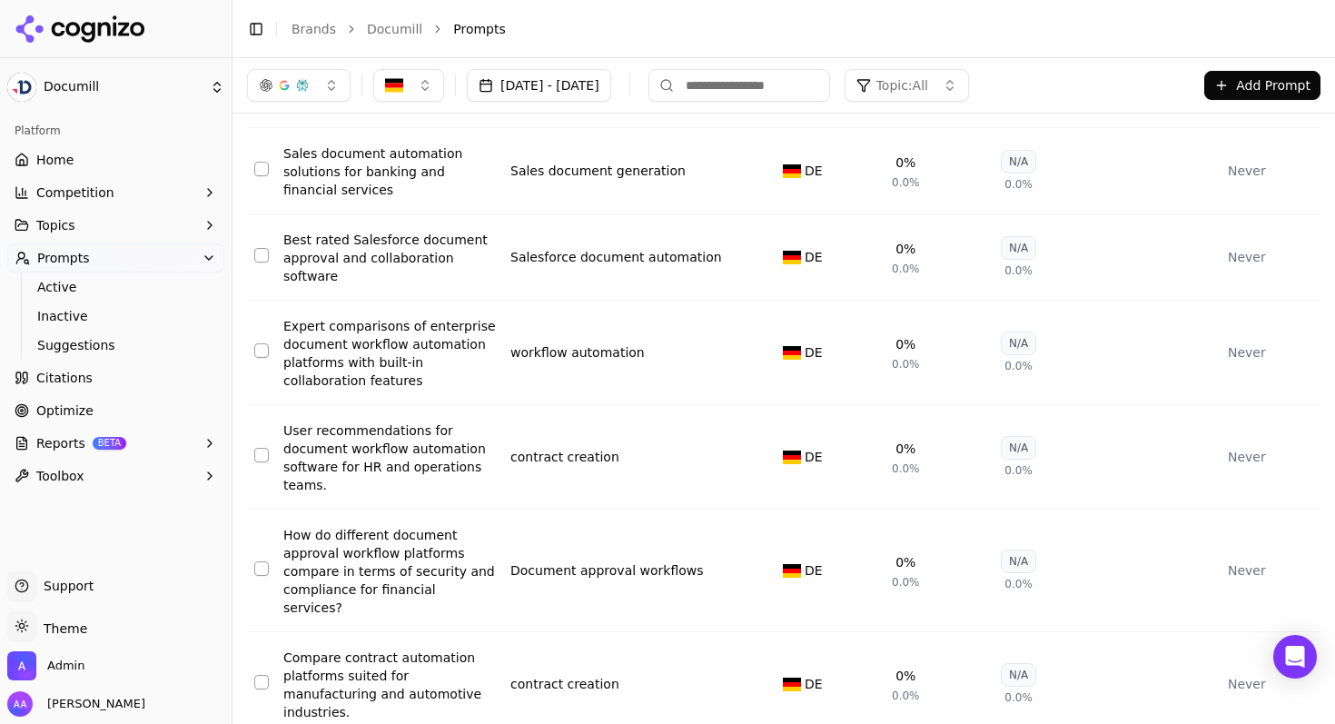
scroll to position [65, 0]
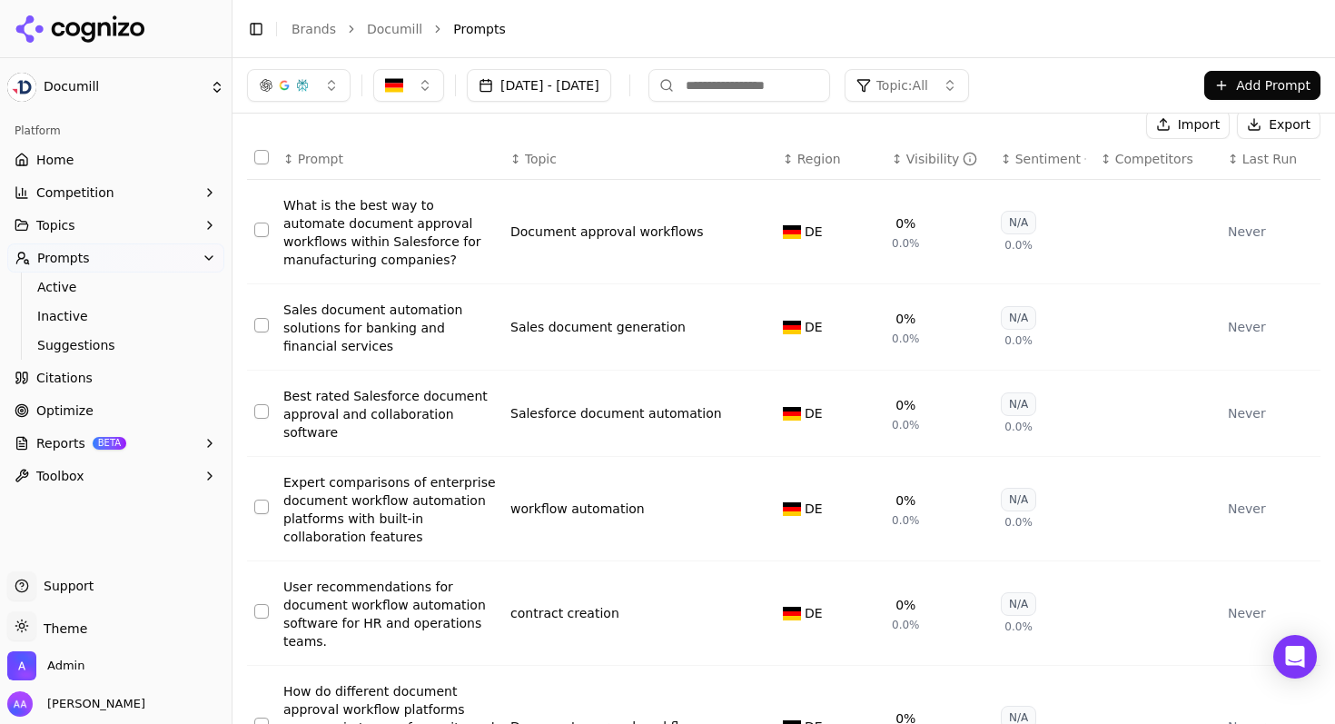
click at [390, 244] on div "What is the best way to automate document approval workflows within Salesforce …" at bounding box center [389, 232] width 212 height 73
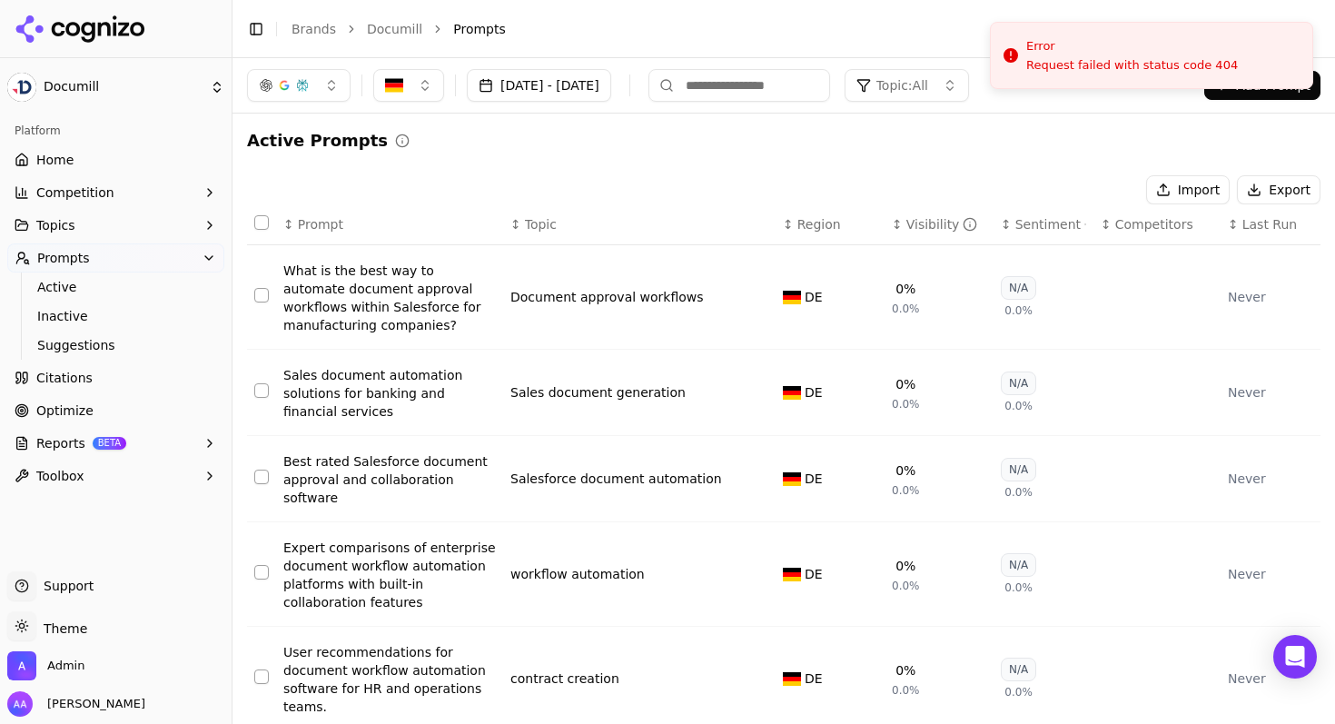
scroll to position [65, 0]
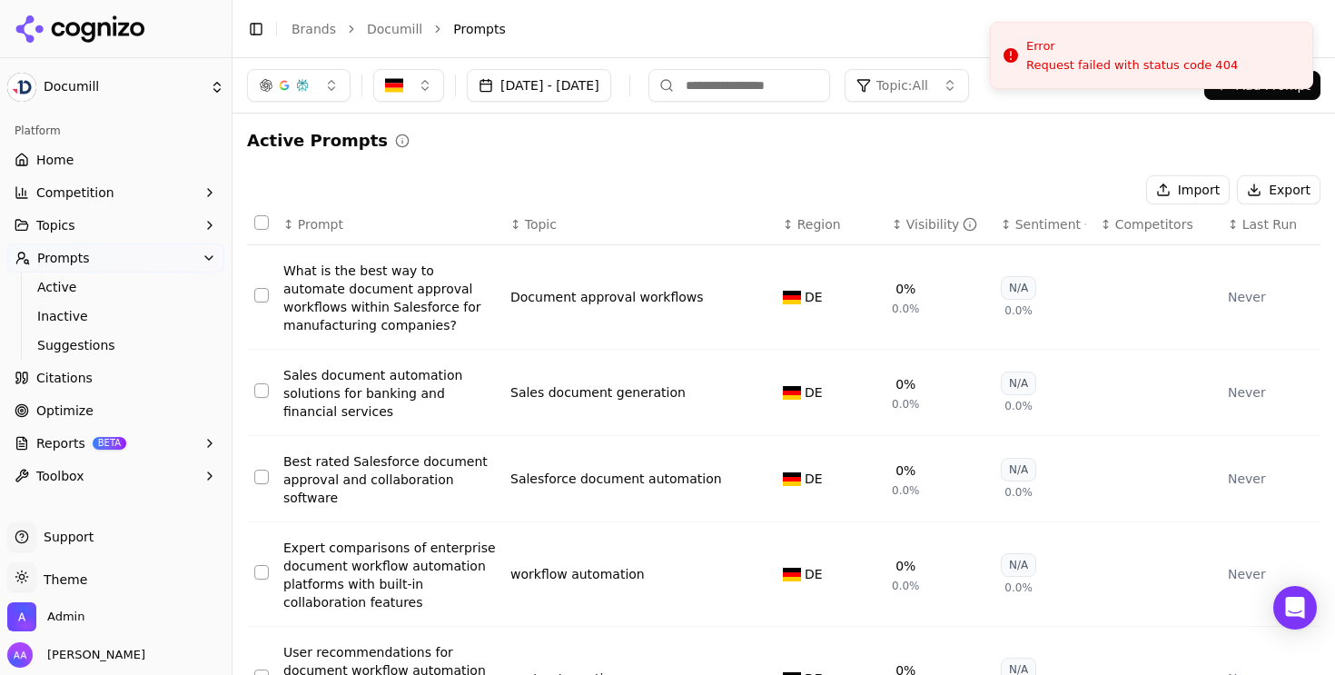
scroll to position [65, 0]
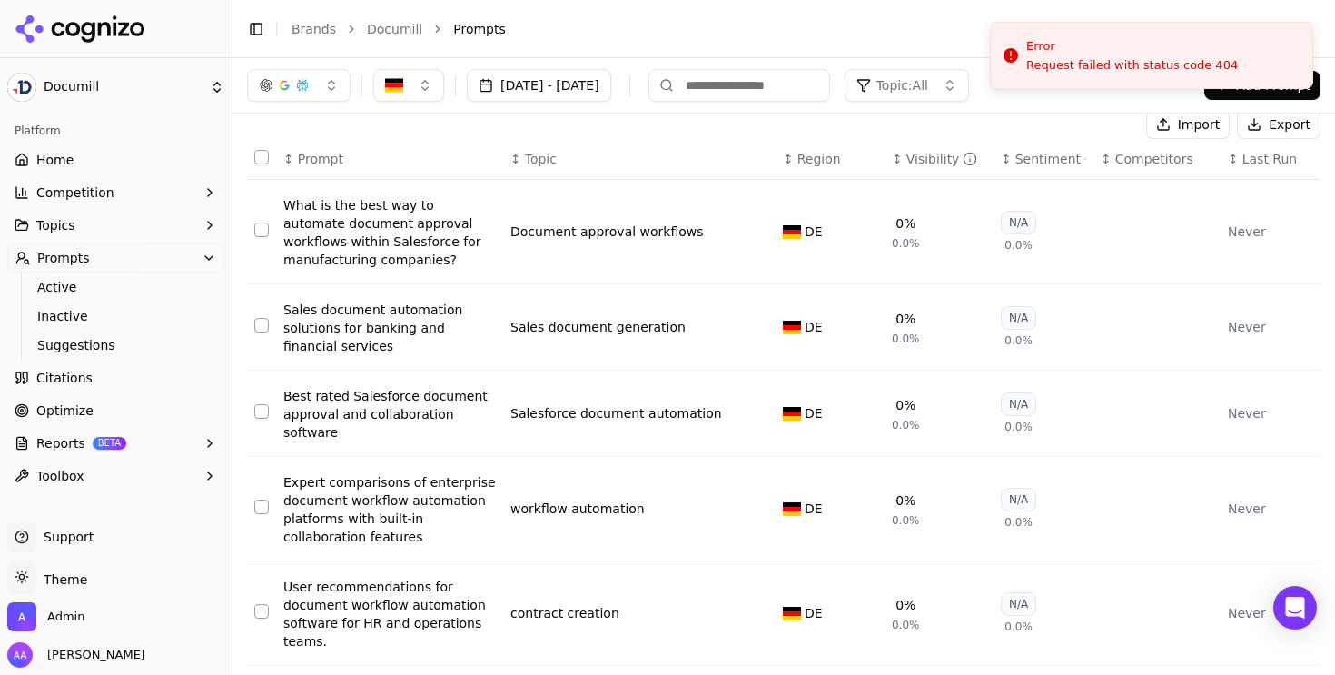
click at [794, 34] on li "Prompts" at bounding box center [868, 29] width 831 height 18
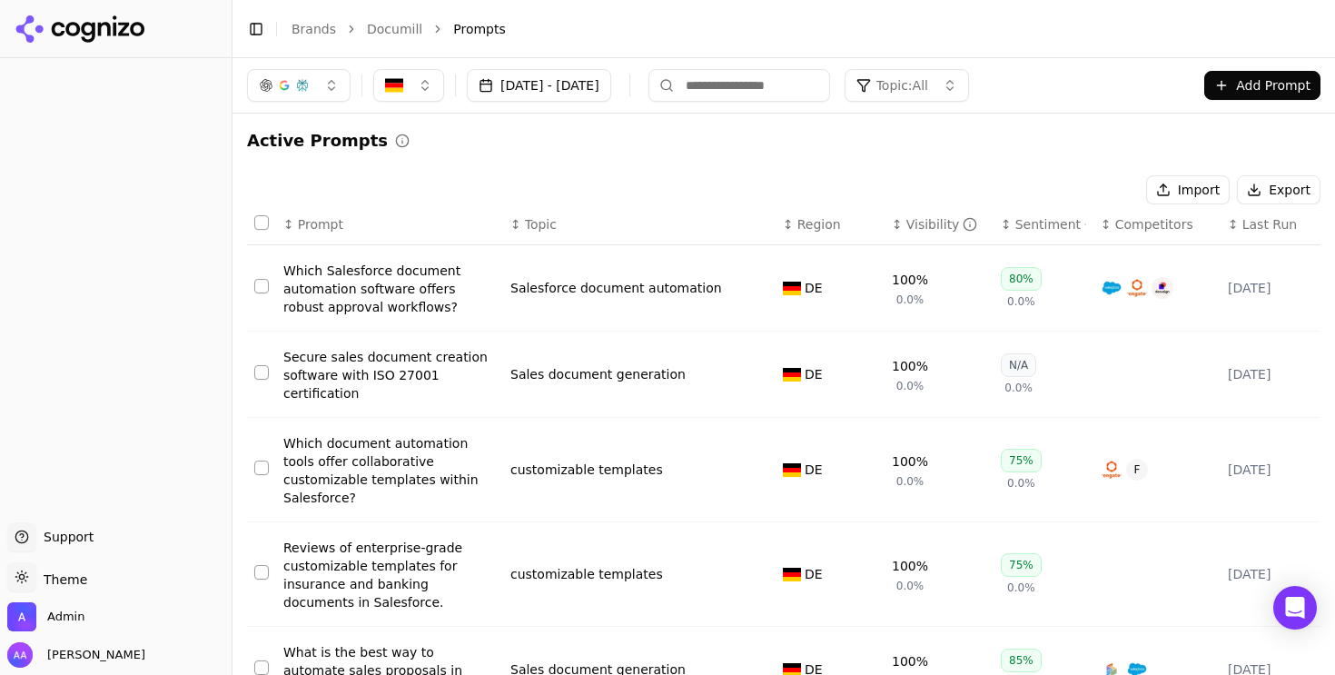
click at [1273, 238] on th "↕ Last Run" at bounding box center [1270, 224] width 100 height 41
click at [1256, 228] on span "Last Run" at bounding box center [1269, 224] width 54 height 18
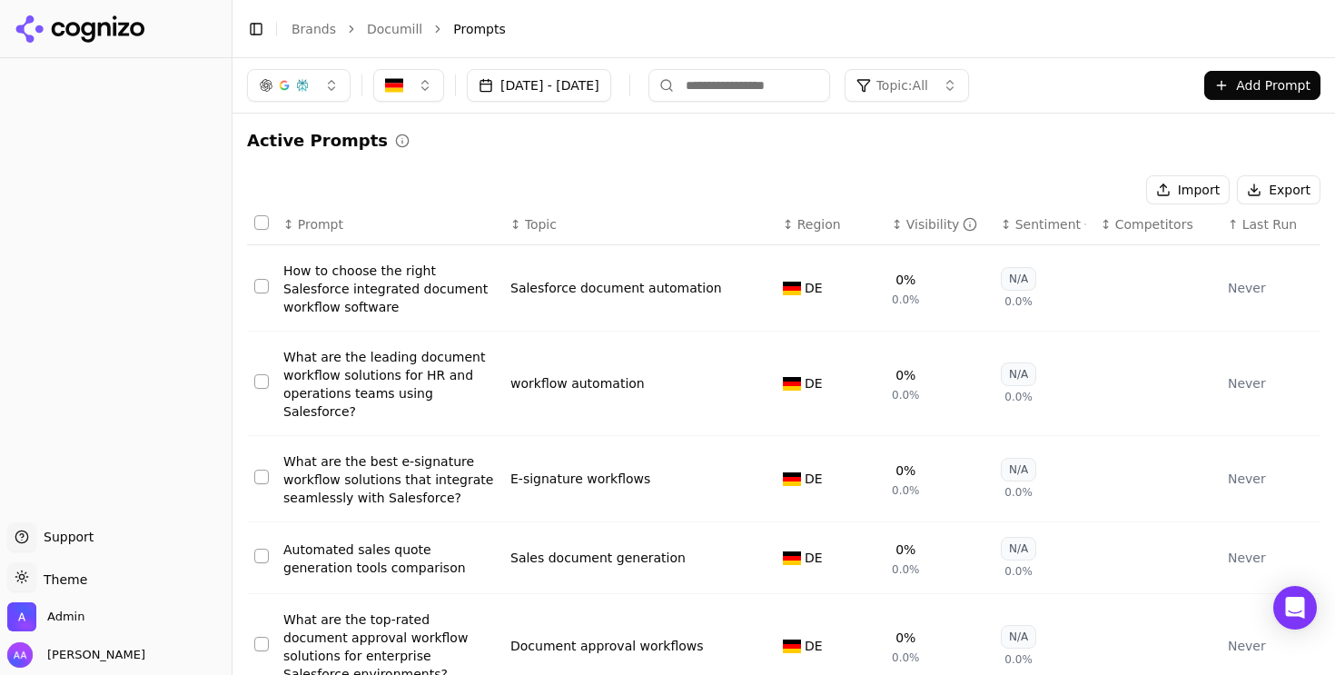
click at [1256, 228] on span "Last Run" at bounding box center [1269, 224] width 54 height 18
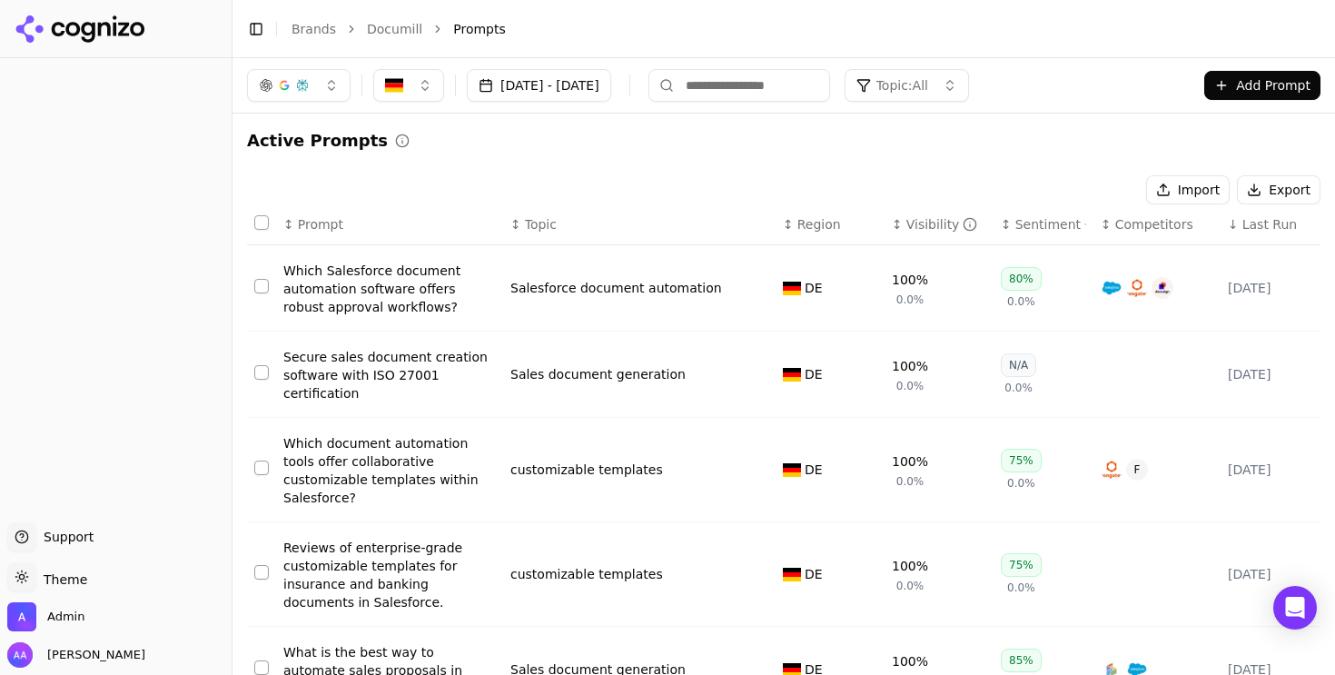
click at [386, 44] on header "Toggle Sidebar Brands Documill Prompts" at bounding box center [783, 29] width 1102 height 58
click at [389, 25] on link "Documill" at bounding box center [394, 29] width 55 height 18
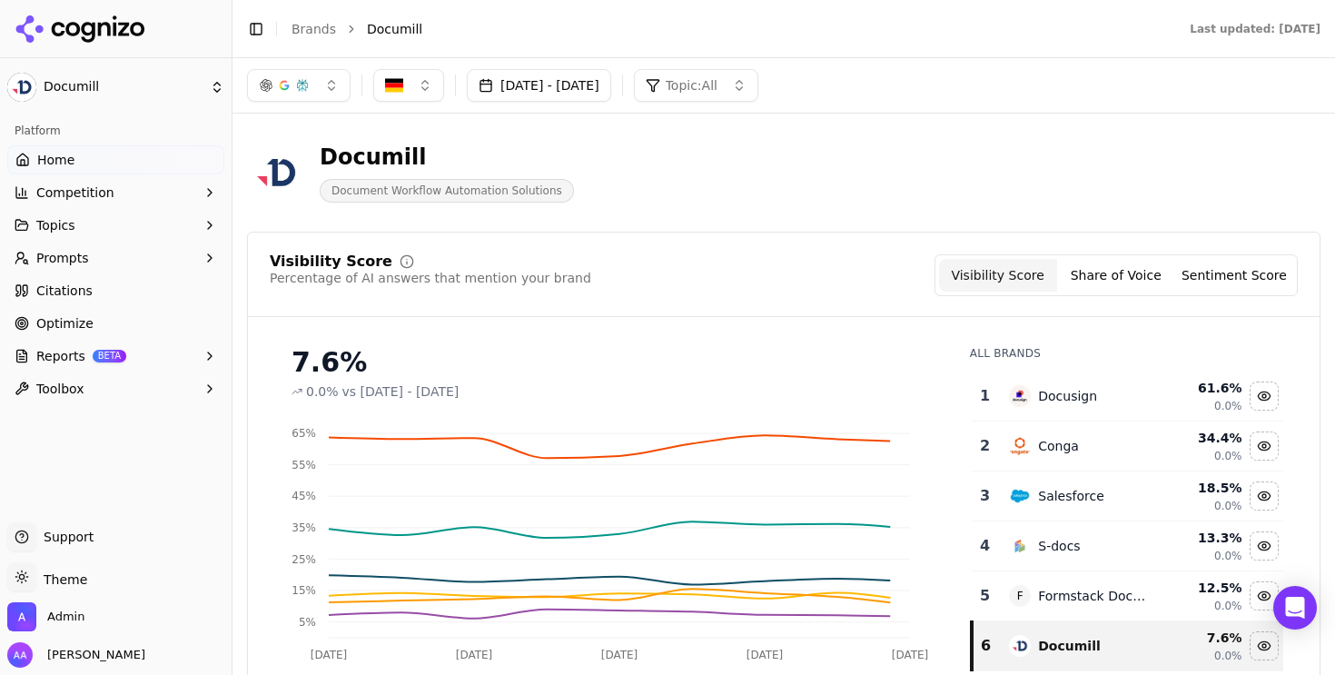
click at [411, 89] on button "button" at bounding box center [408, 85] width 71 height 33
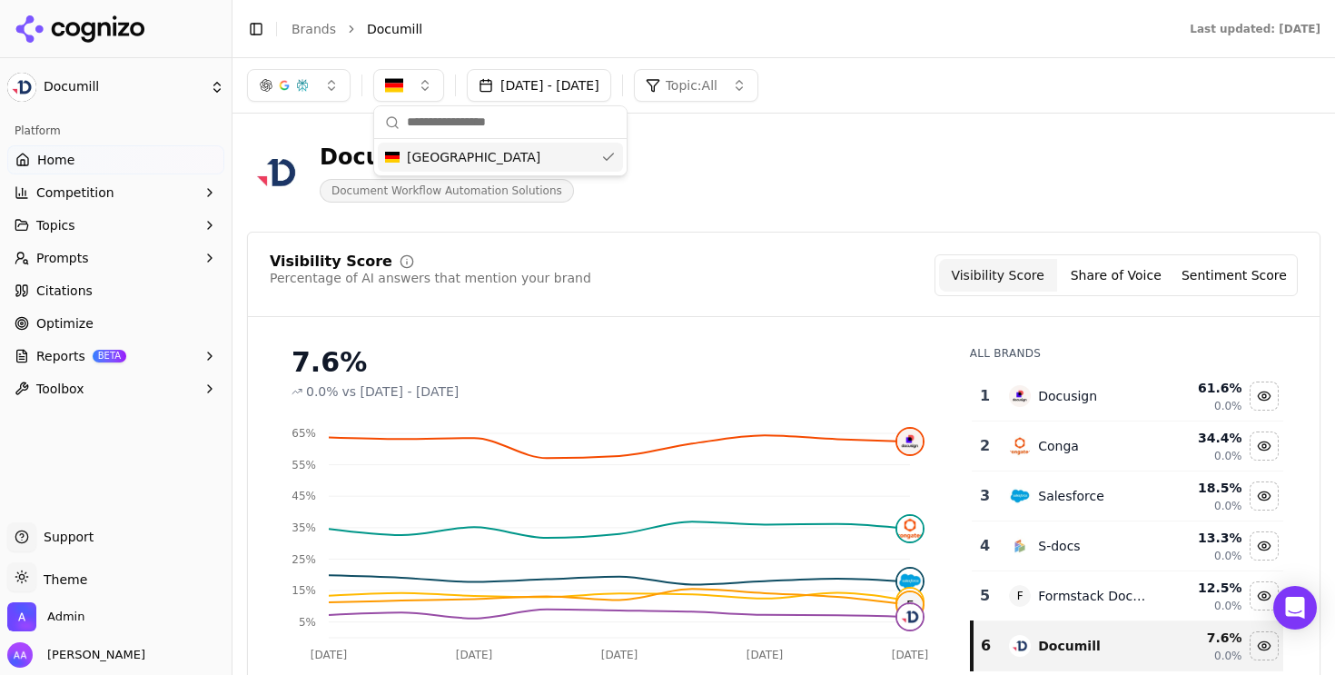
click at [436, 150] on span "Germany" at bounding box center [473, 157] width 133 height 18
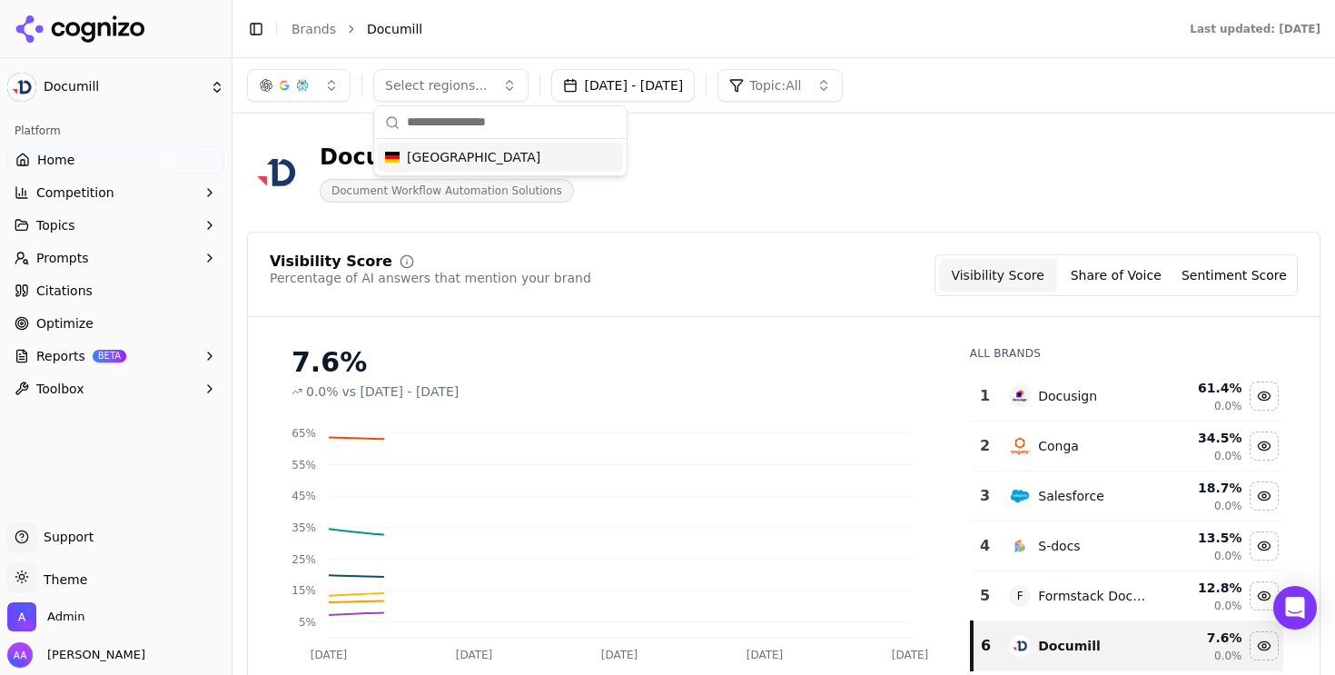
click at [534, 147] on div "Germany" at bounding box center [500, 157] width 245 height 29
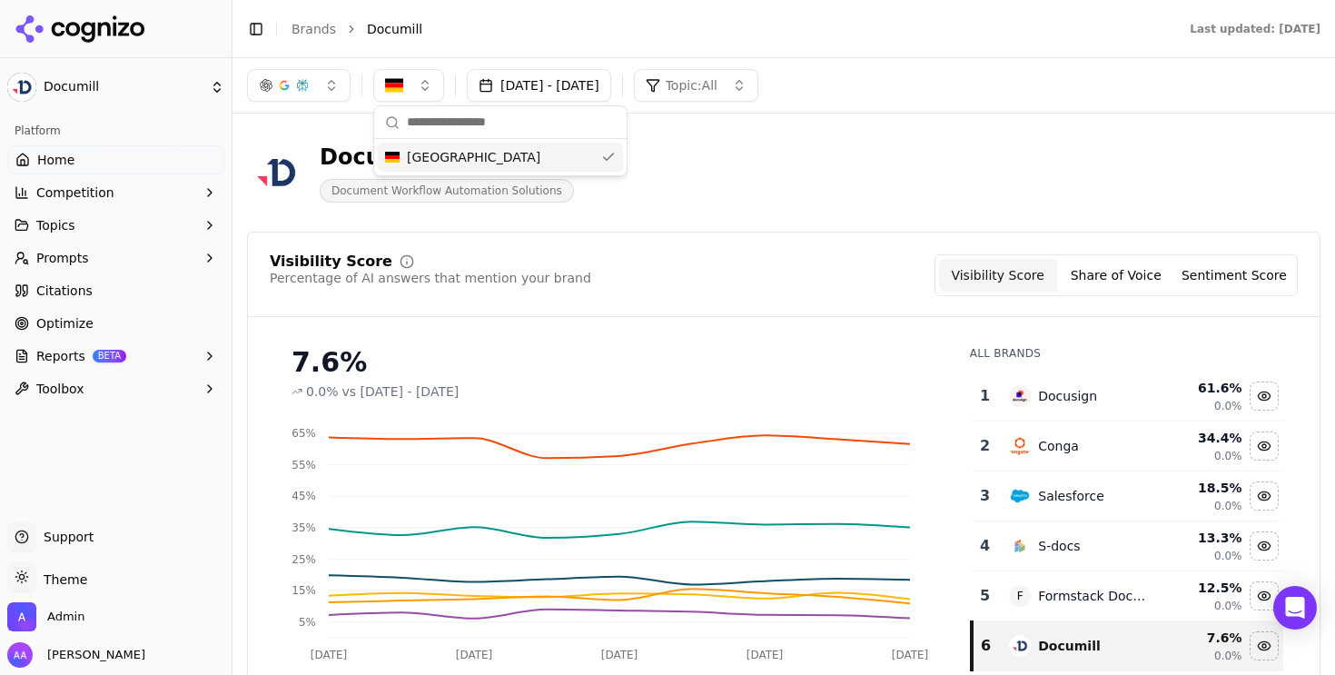
click at [781, 158] on div "Documill Document Workflow Automation Solutions" at bounding box center [654, 173] width 814 height 60
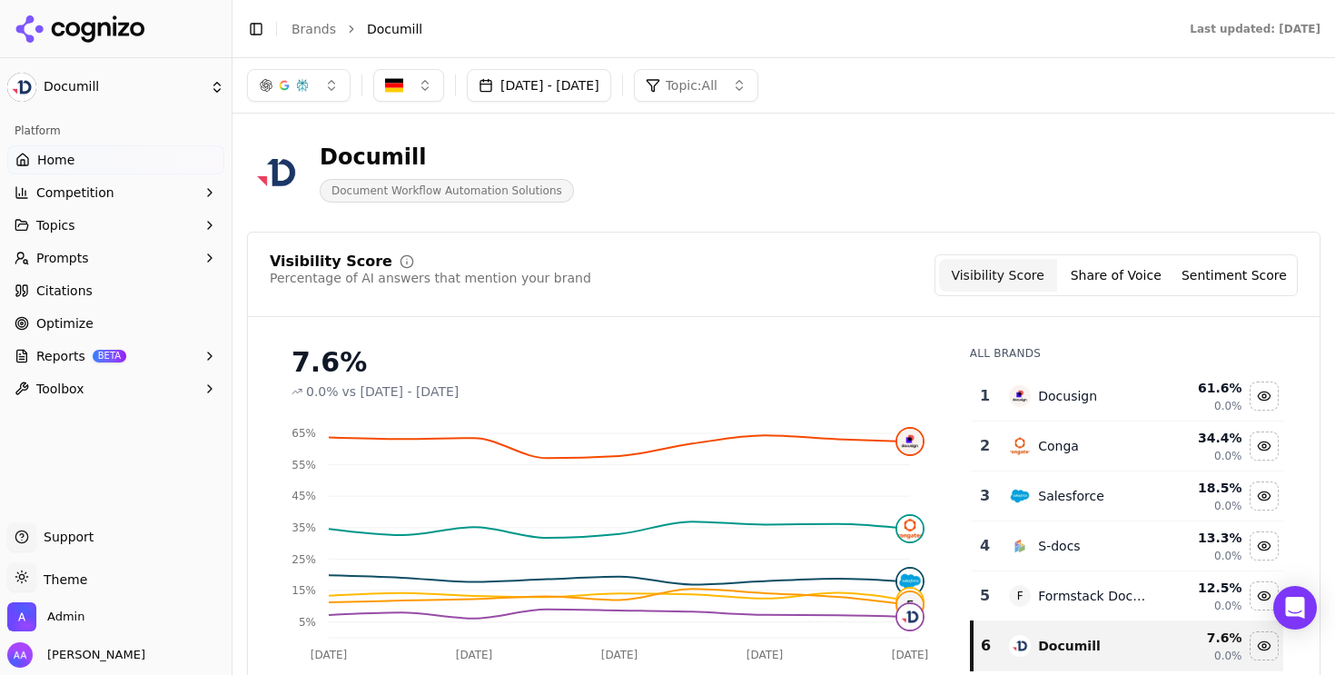
scroll to position [69, 0]
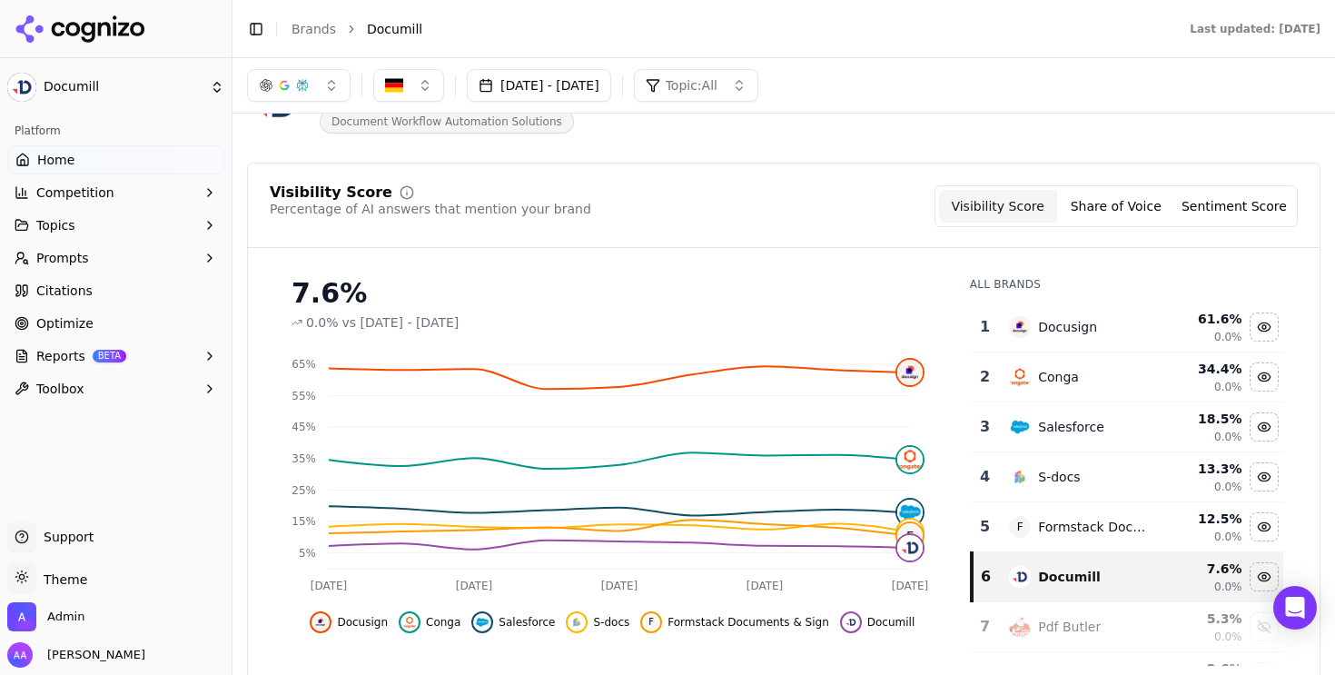
click at [611, 84] on button "[DATE] - [DATE]" at bounding box center [539, 85] width 144 height 33
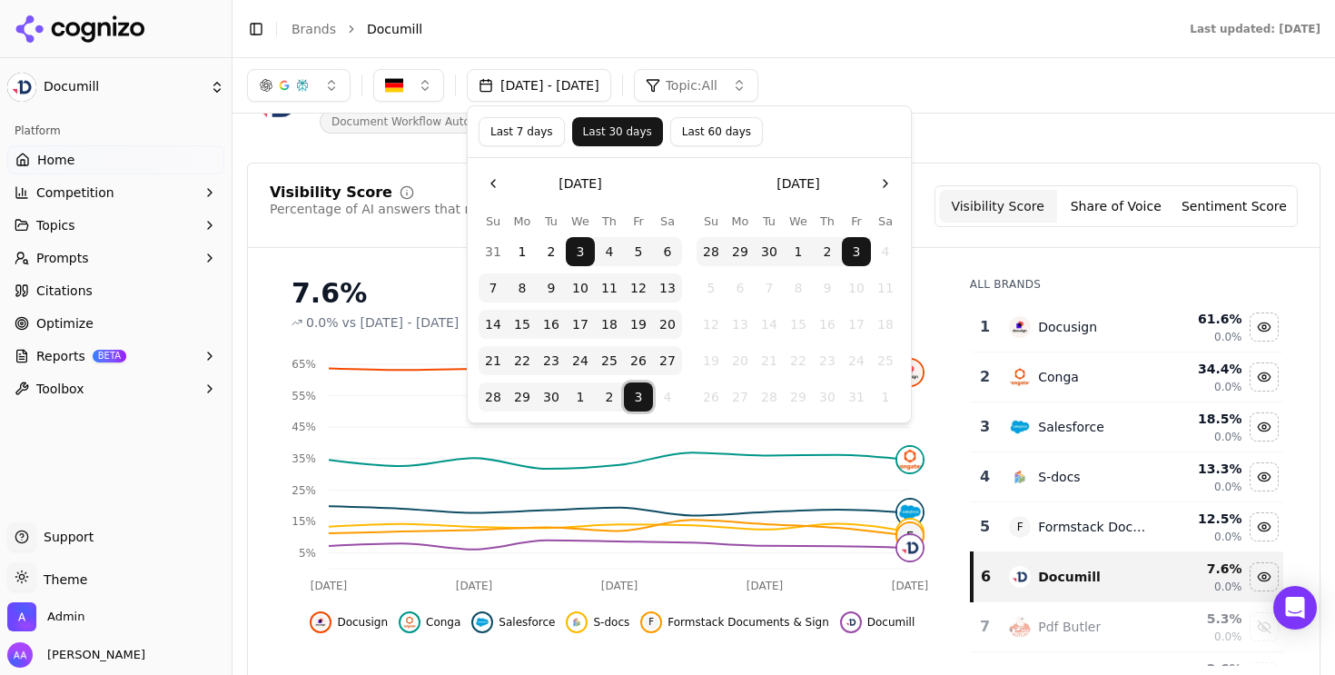
click at [640, 390] on button "3" at bounding box center [638, 396] width 29 height 29
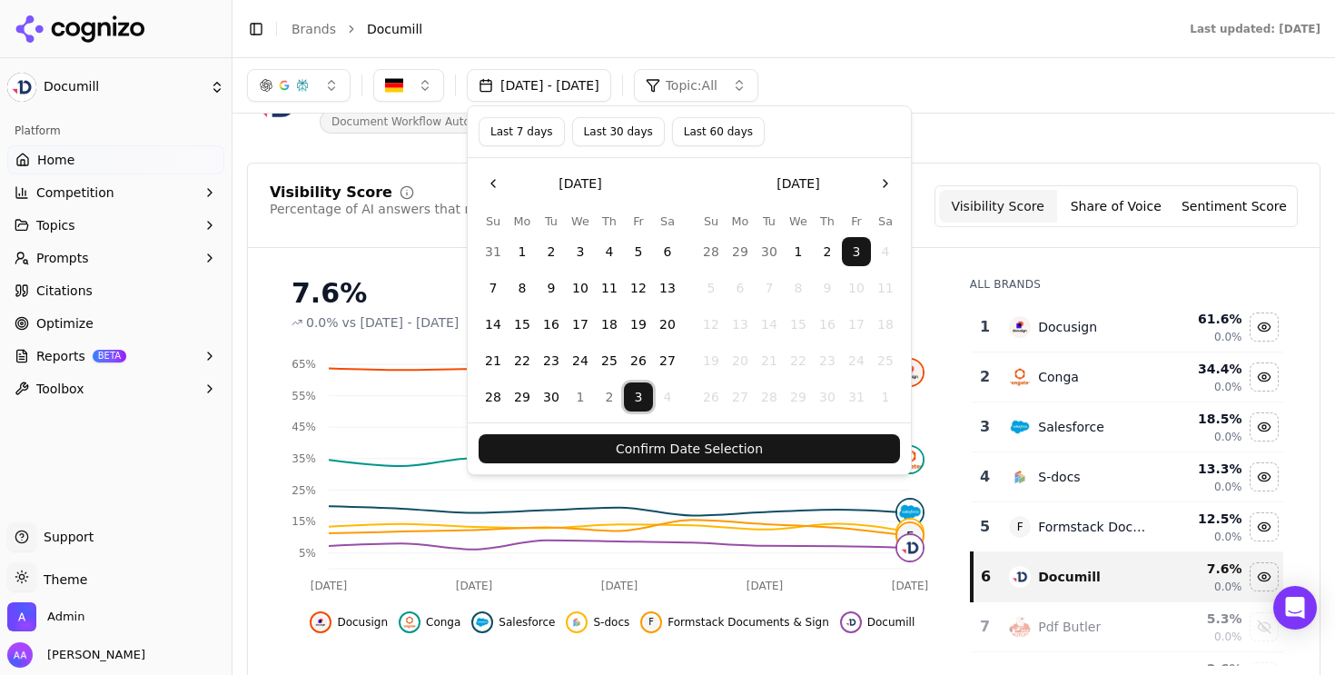
click at [666, 445] on button "Confirm Date Selection" at bounding box center [688, 448] width 421 height 29
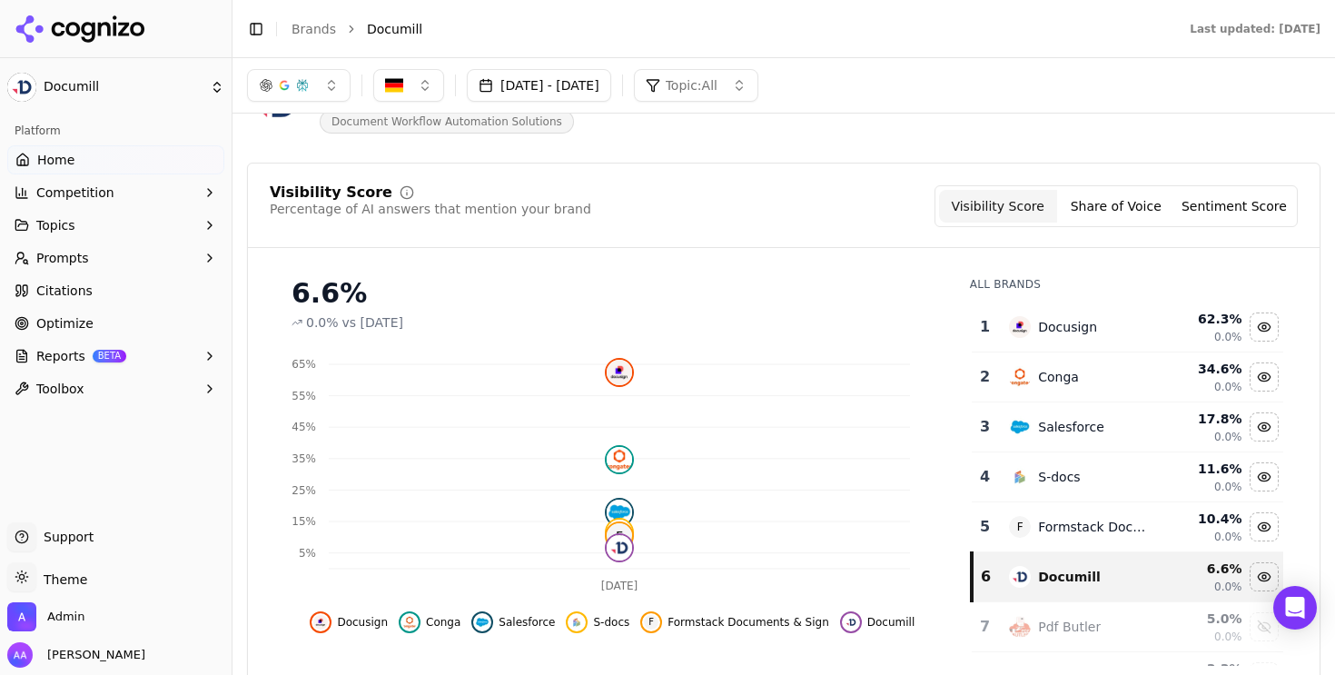
click at [299, 82] on div "button" at bounding box center [302, 85] width 15 height 15
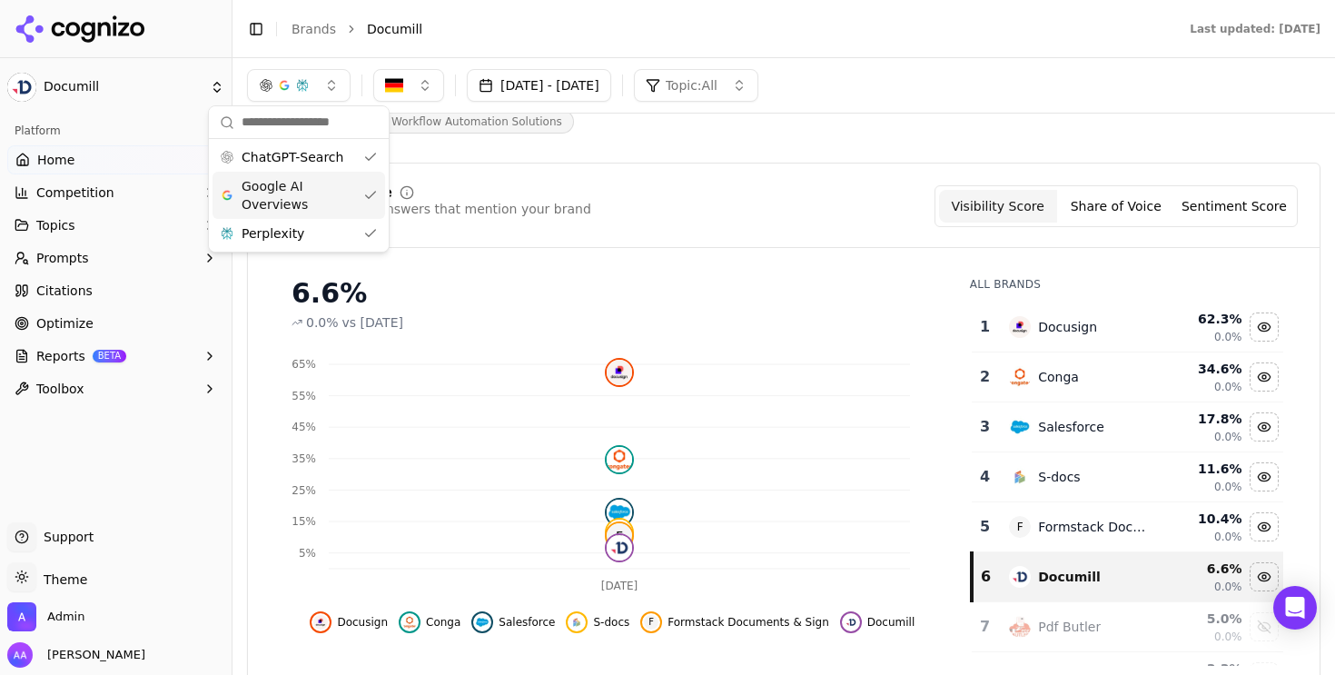
click at [314, 190] on span "Google AI Overviews" at bounding box center [299, 195] width 114 height 36
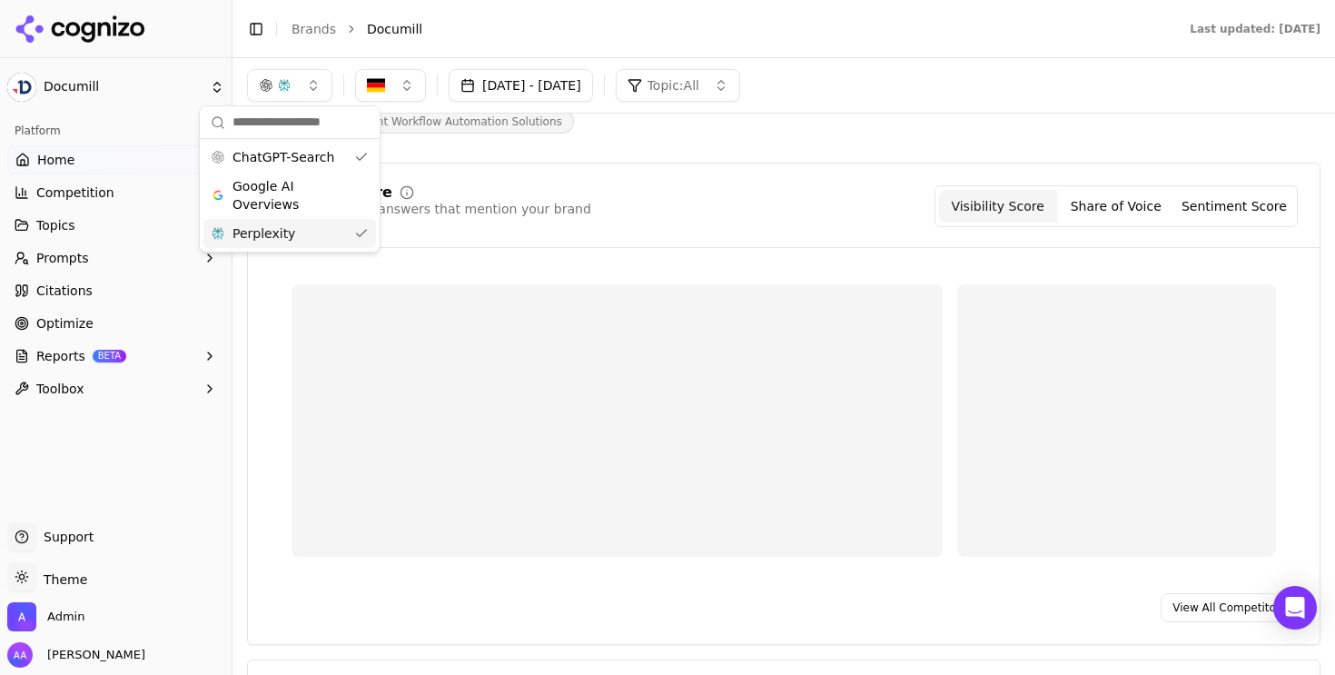
click at [306, 230] on div "Perplexity" at bounding box center [289, 233] width 173 height 29
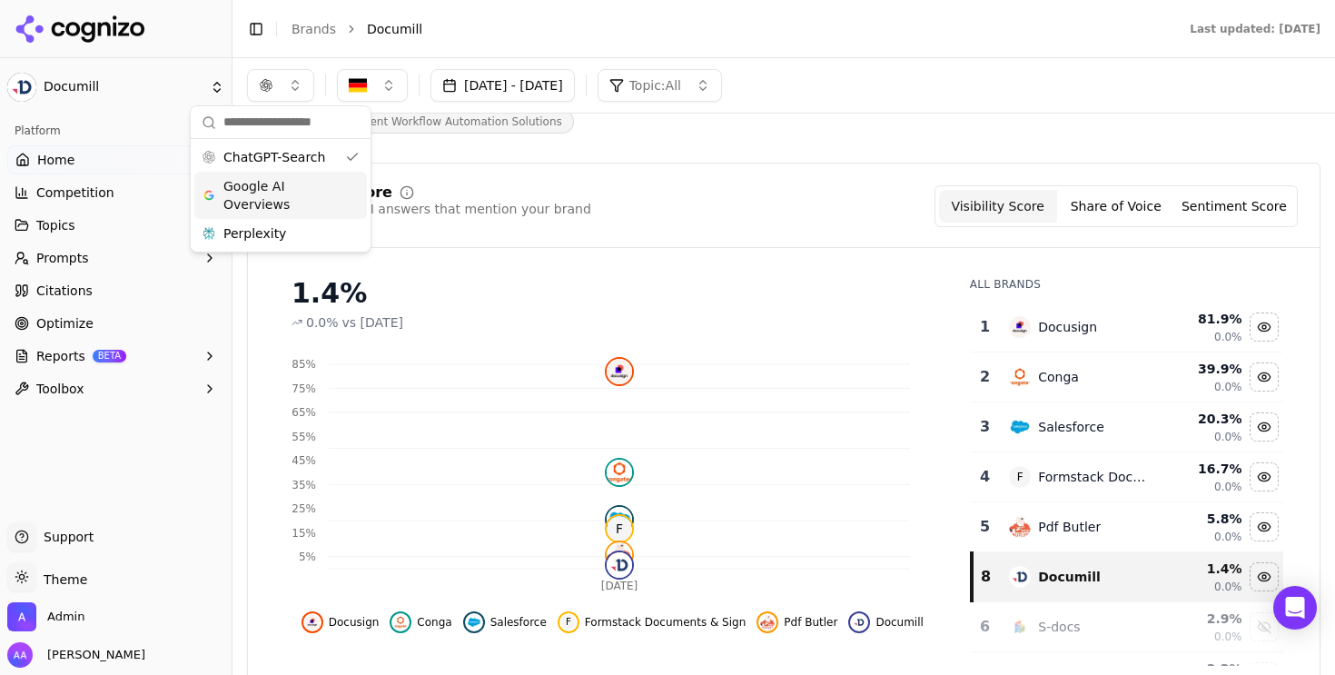
click at [95, 263] on button "Prompts" at bounding box center [115, 257] width 217 height 29
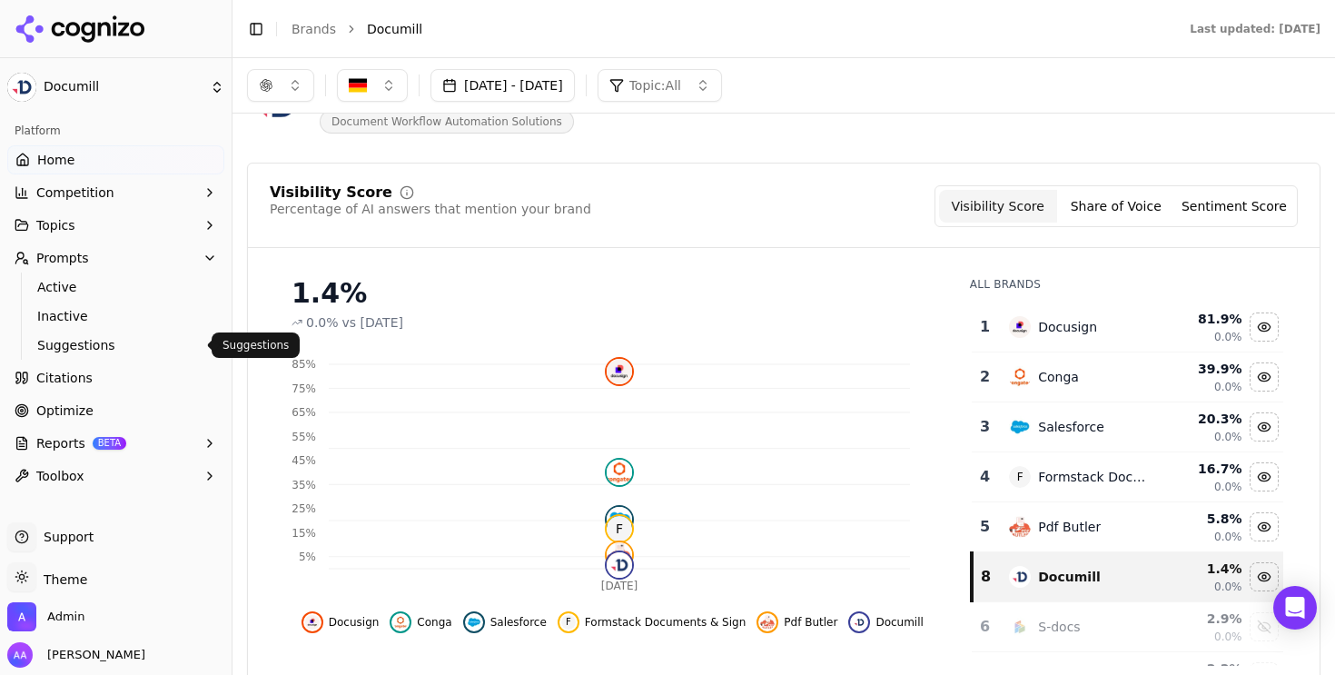
click at [106, 340] on span "Suggestions" at bounding box center [116, 345] width 158 height 18
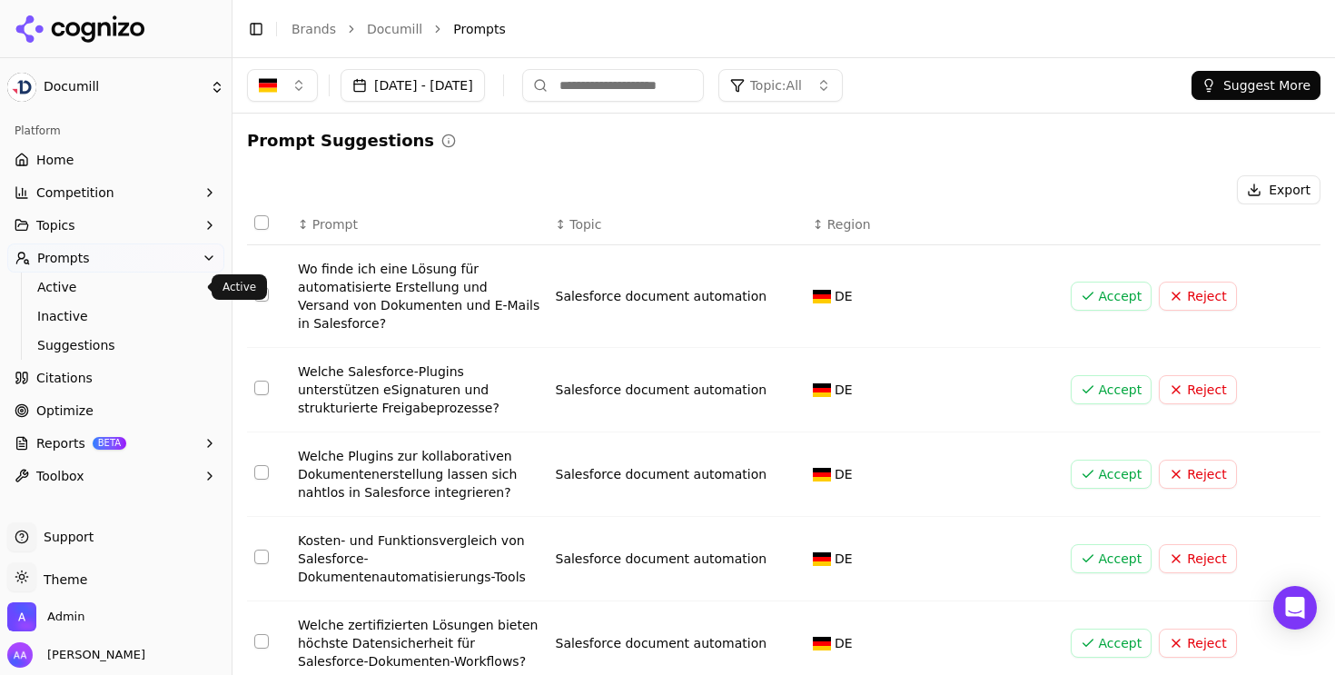
click at [106, 286] on span "Active" at bounding box center [116, 287] width 158 height 18
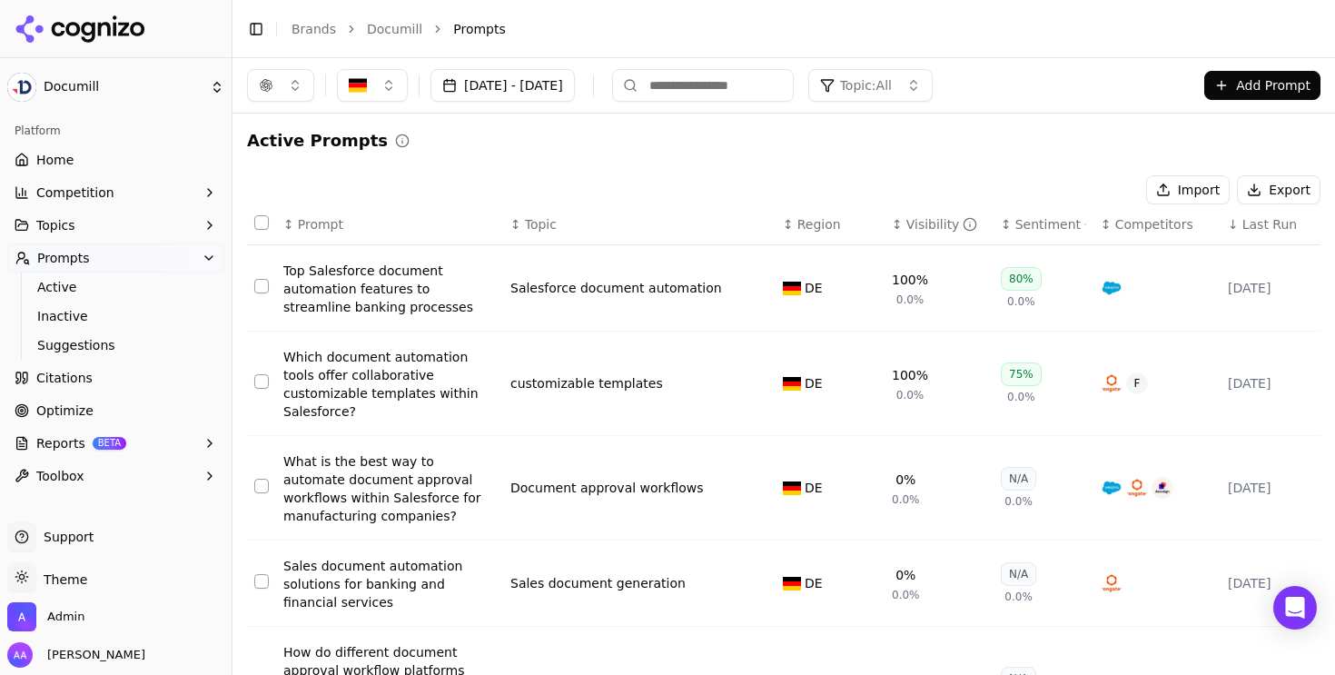
click at [577, 153] on div "Active Prompts" at bounding box center [783, 140] width 1073 height 25
